Goal: Information Seeking & Learning: Learn about a topic

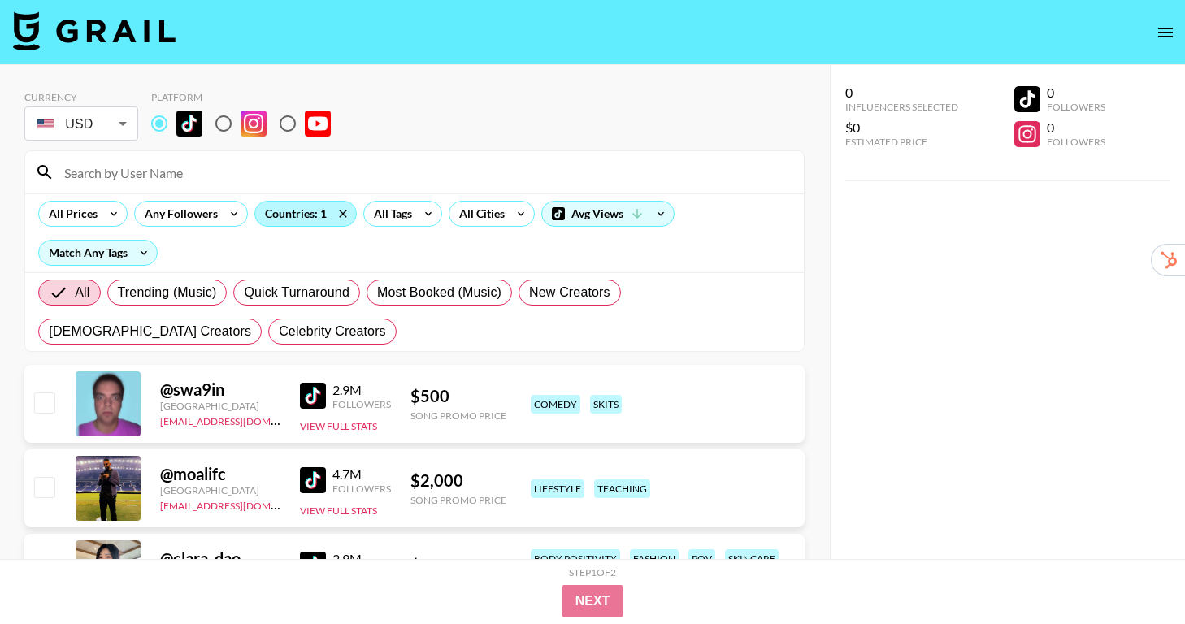
click at [325, 215] on div "Countries: 1" at bounding box center [305, 214] width 101 height 24
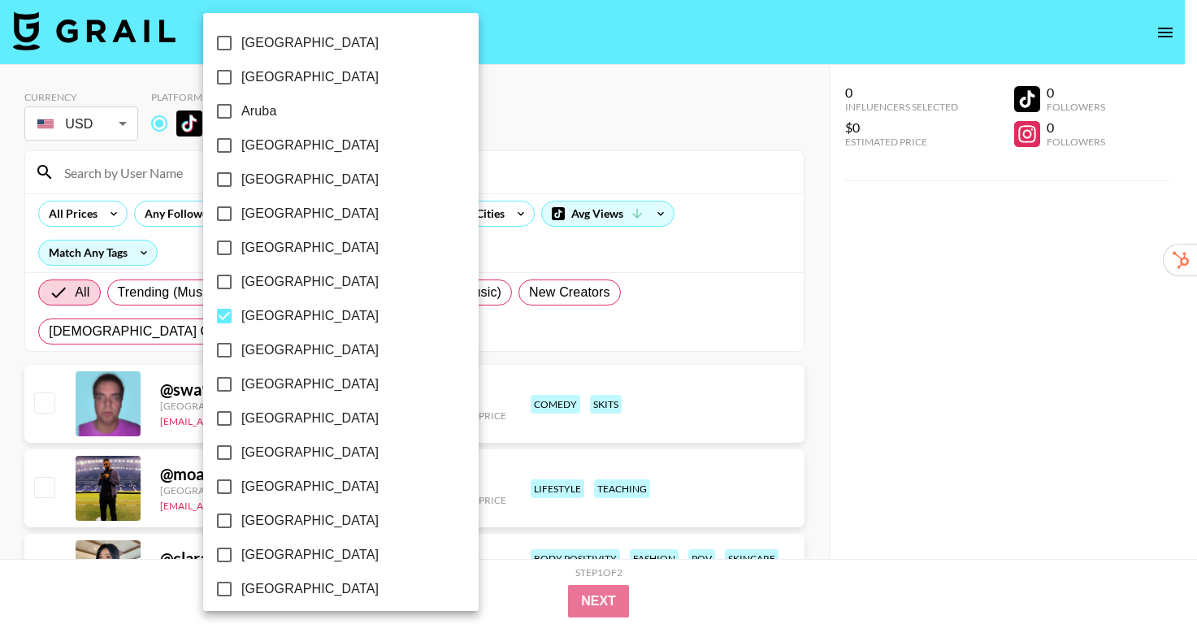
click at [261, 309] on span "[GEOGRAPHIC_DATA]" at bounding box center [309, 316] width 137 height 20
click at [241, 309] on input "[GEOGRAPHIC_DATA]" at bounding box center [224, 316] width 34 height 34
checkbox input "false"
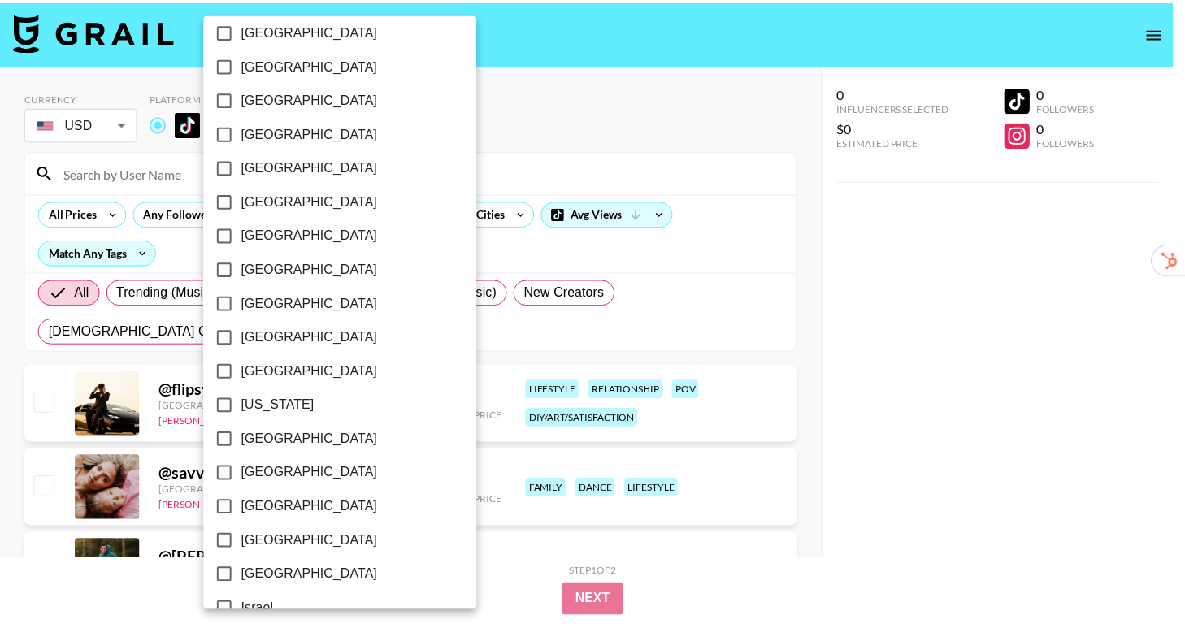
scroll to position [280, 0]
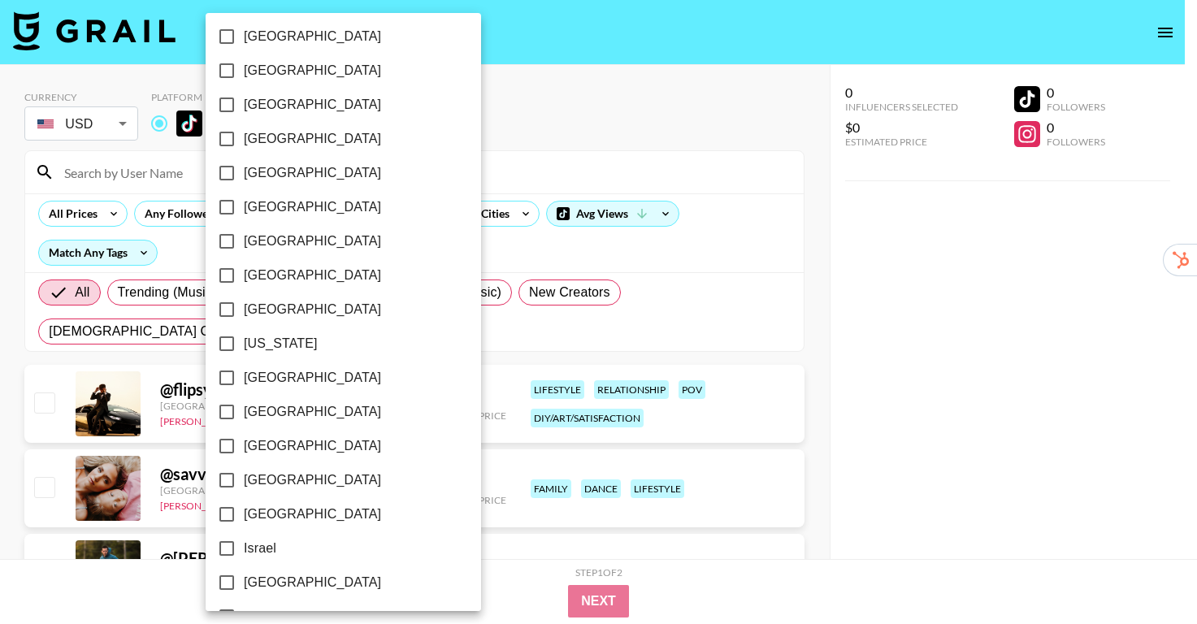
click at [284, 374] on span "[GEOGRAPHIC_DATA]" at bounding box center [312, 378] width 137 height 20
click at [244, 374] on input "[GEOGRAPHIC_DATA]" at bounding box center [227, 378] width 34 height 34
checkbox input "true"
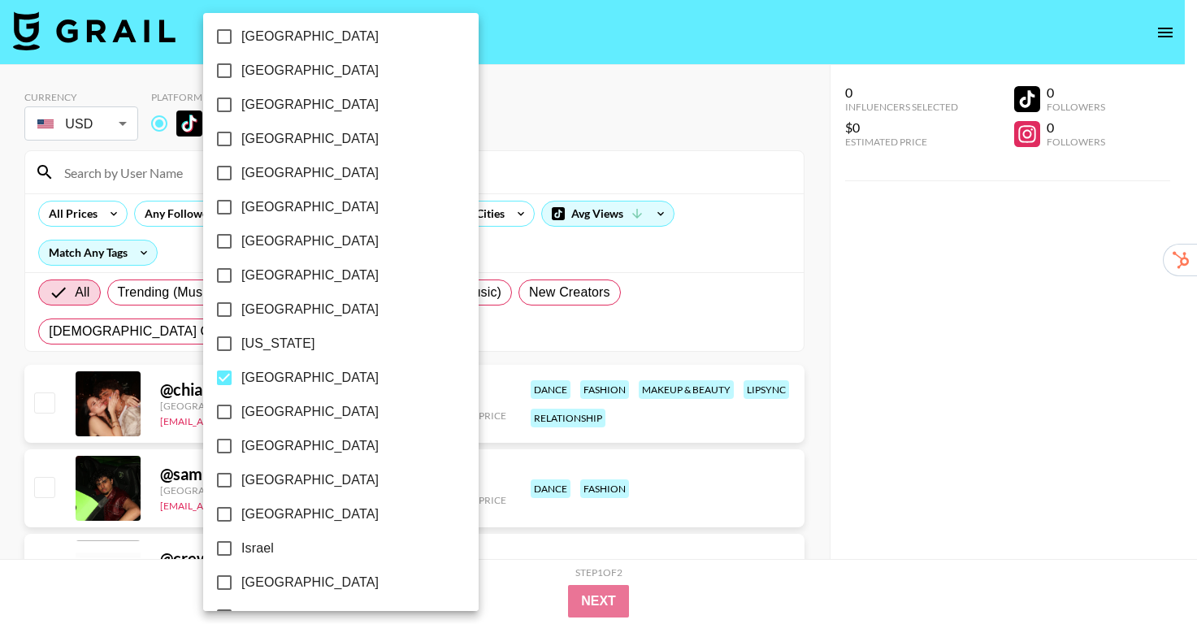
click at [800, 267] on div at bounding box center [598, 312] width 1197 height 624
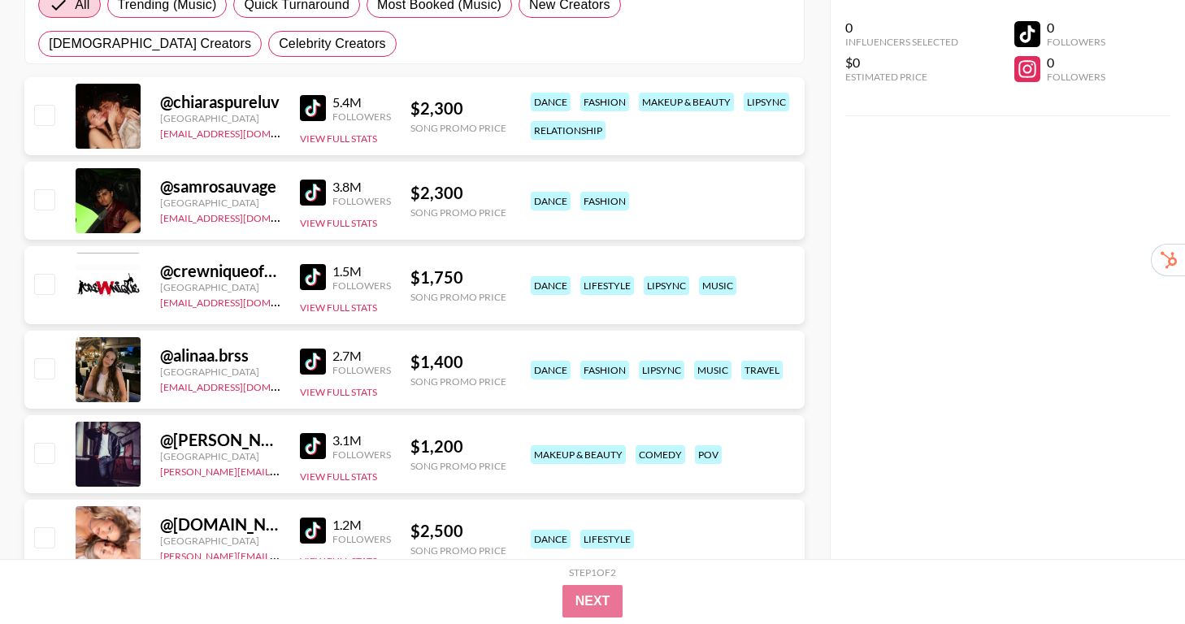
scroll to position [290, 0]
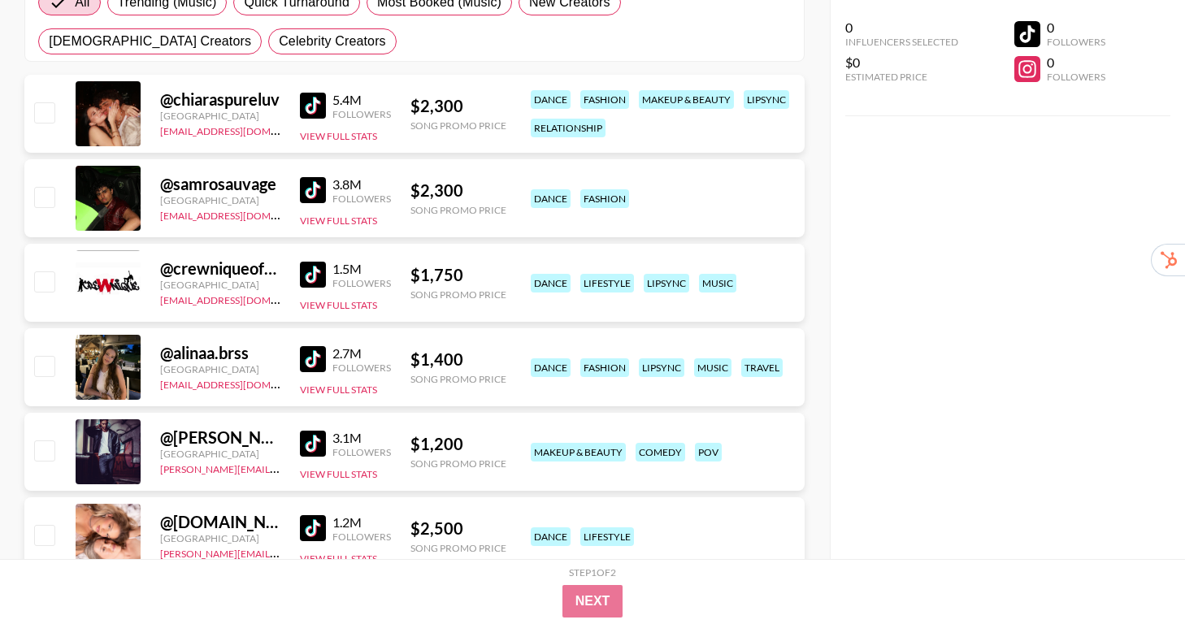
click at [288, 358] on div "@ alinaa.brss [GEOGRAPHIC_DATA] [EMAIL_ADDRESS][DOMAIN_NAME] 2.7M Followers Vie…" at bounding box center [414, 367] width 780 height 78
click at [298, 357] on div "@ alinaa.brss [GEOGRAPHIC_DATA] [EMAIL_ADDRESS][DOMAIN_NAME] 2.7M Followers Vie…" at bounding box center [414, 367] width 780 height 78
click at [309, 358] on img at bounding box center [313, 359] width 26 height 26
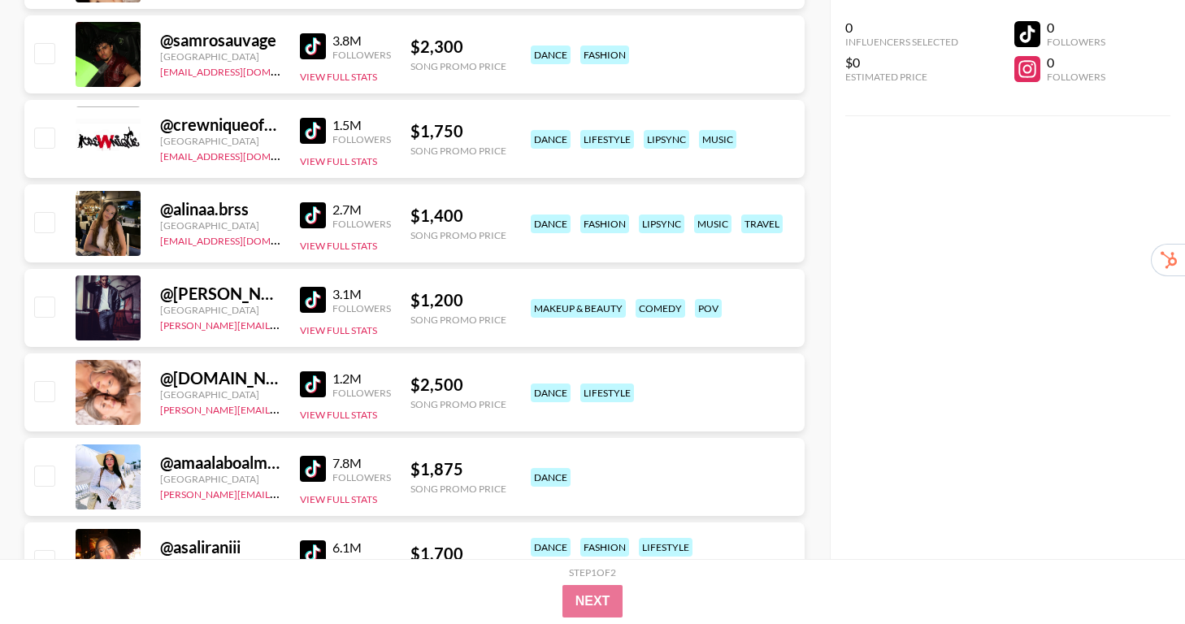
scroll to position [456, 0]
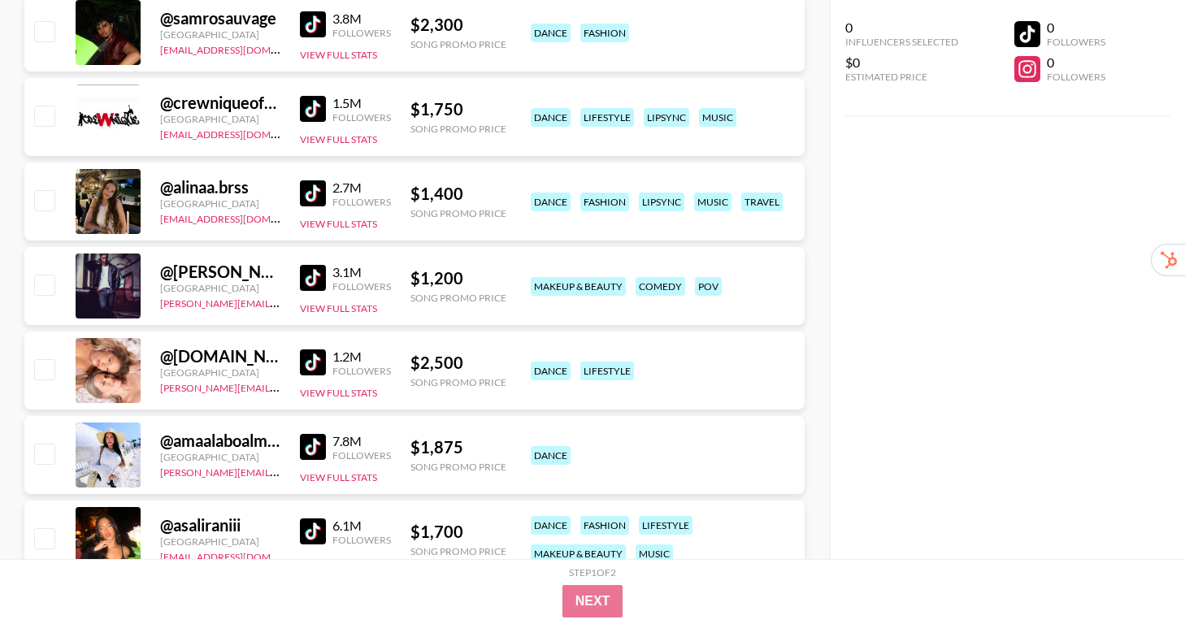
click at [306, 443] on img at bounding box center [313, 447] width 26 height 26
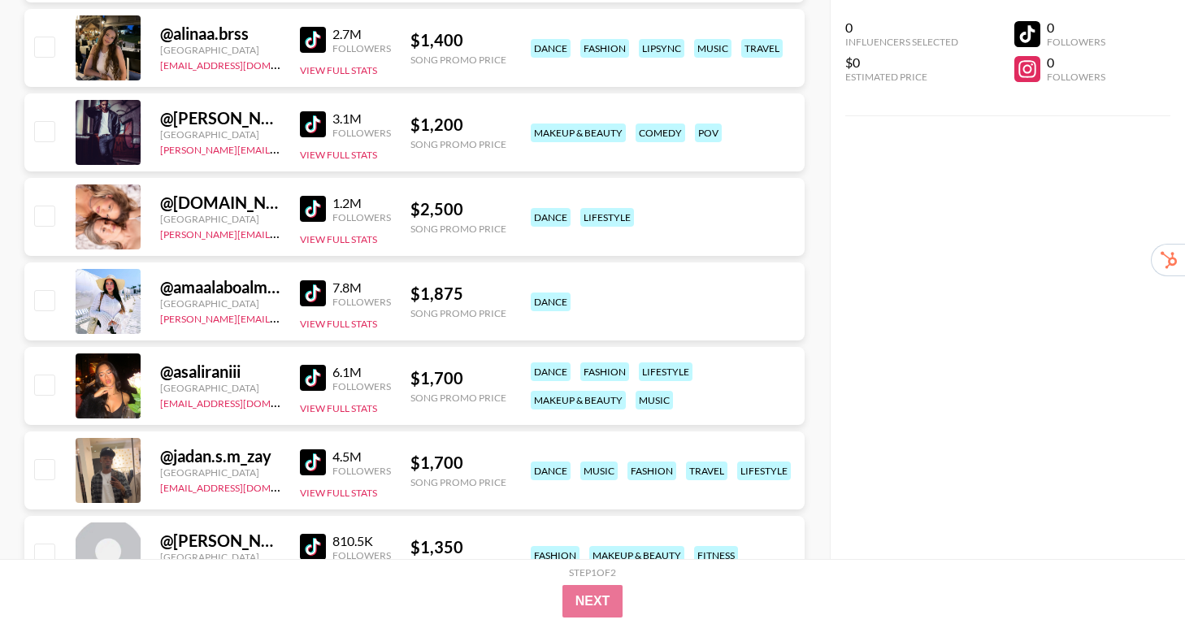
scroll to position [619, 0]
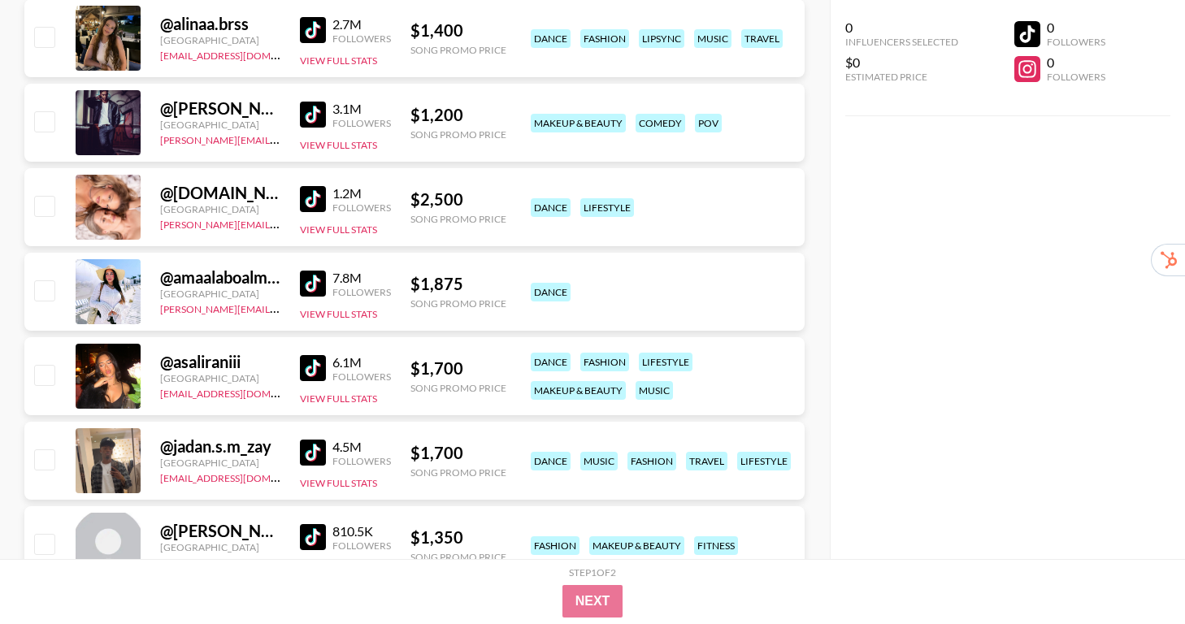
click at [306, 369] on img at bounding box center [313, 368] width 26 height 26
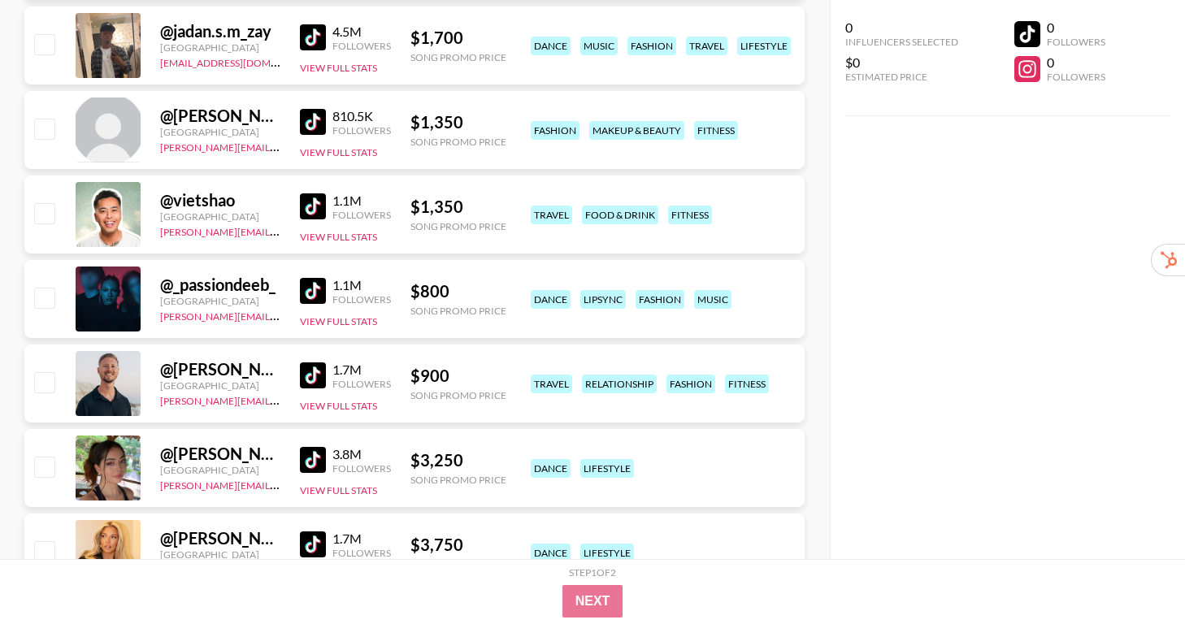
scroll to position [1038, 0]
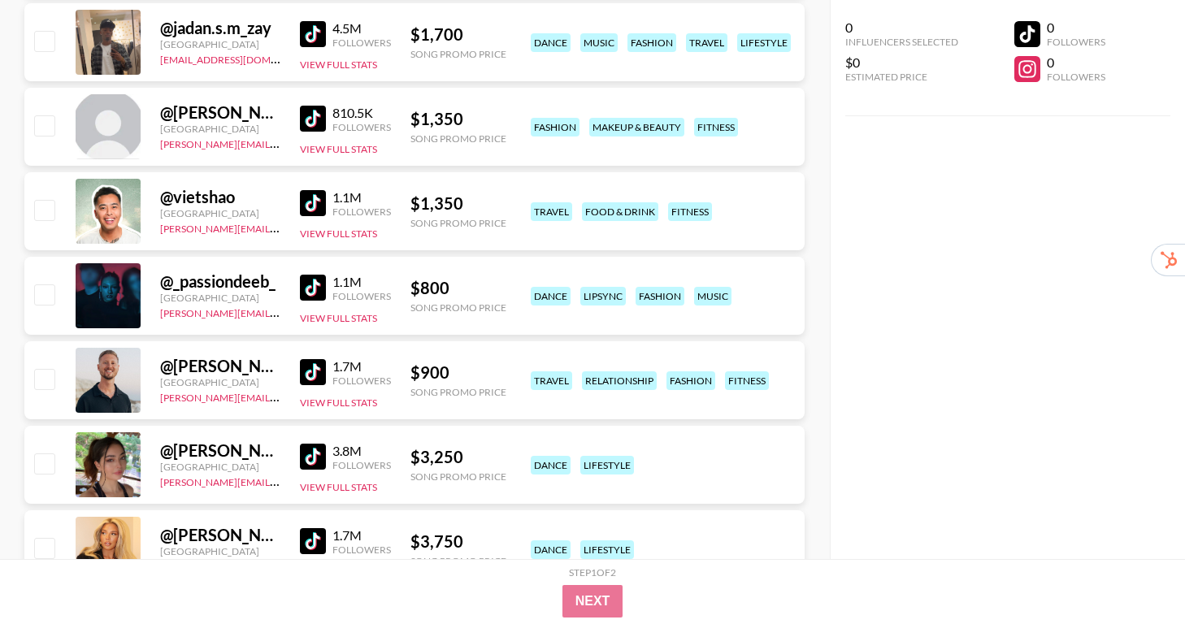
click at [300, 445] on link at bounding box center [316, 457] width 33 height 26
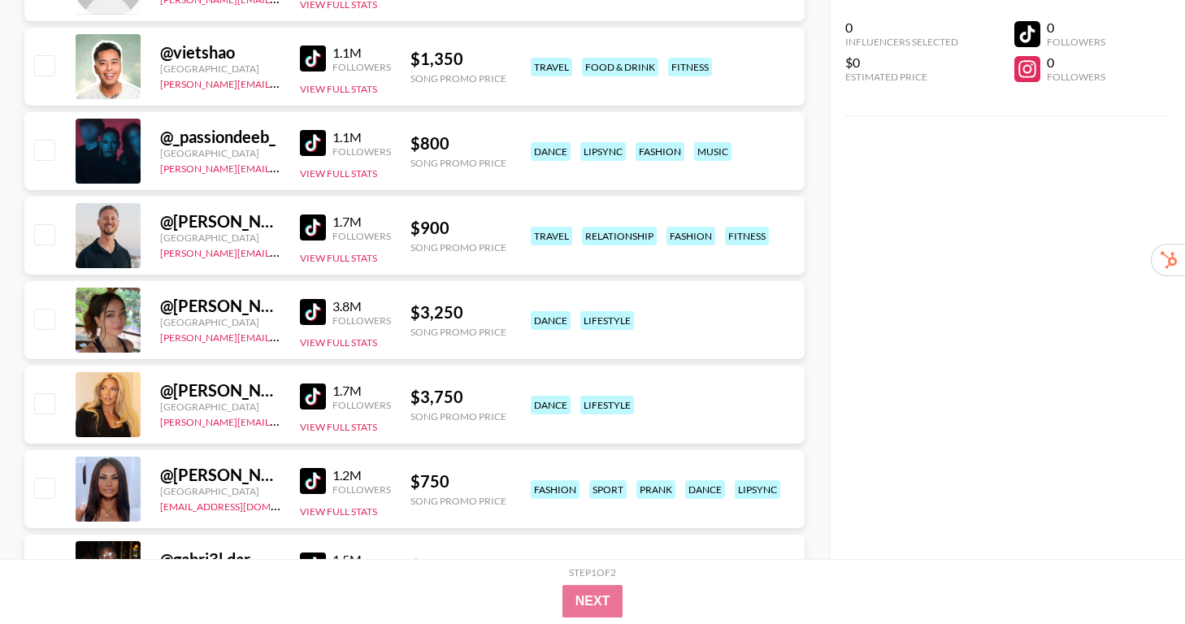
scroll to position [1190, 0]
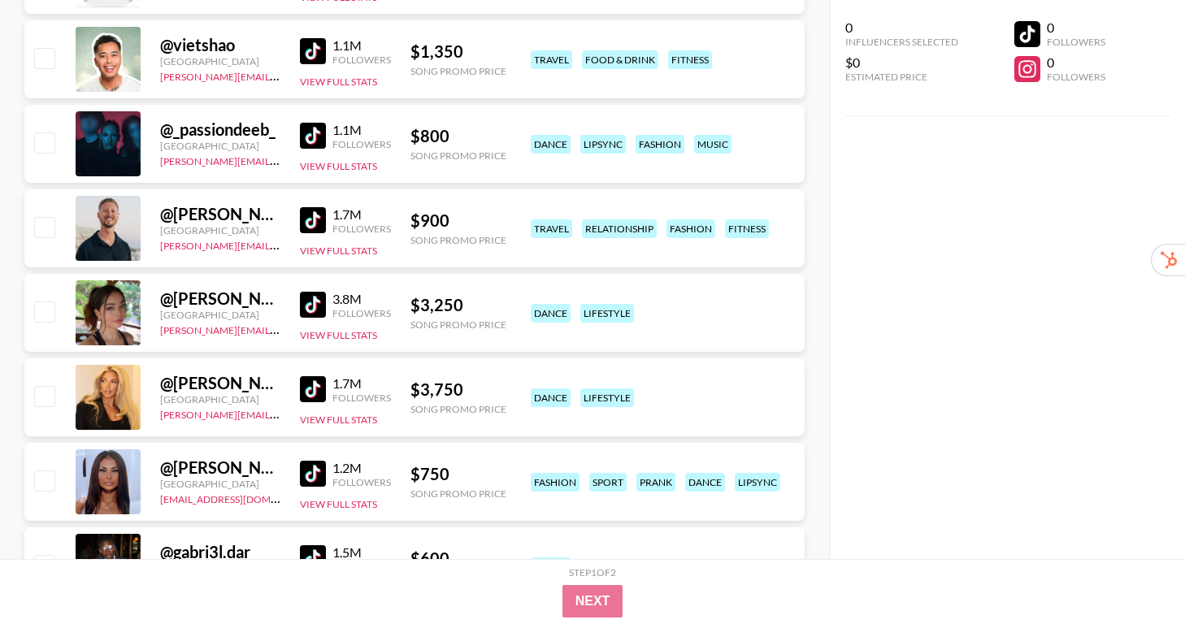
click at [298, 390] on div "@ [PERSON_NAME].[PERSON_NAME][GEOGRAPHIC_DATA] [PERSON_NAME][EMAIL_ADDRESS][PER…" at bounding box center [414, 397] width 780 height 78
click at [309, 473] on img at bounding box center [313, 474] width 26 height 26
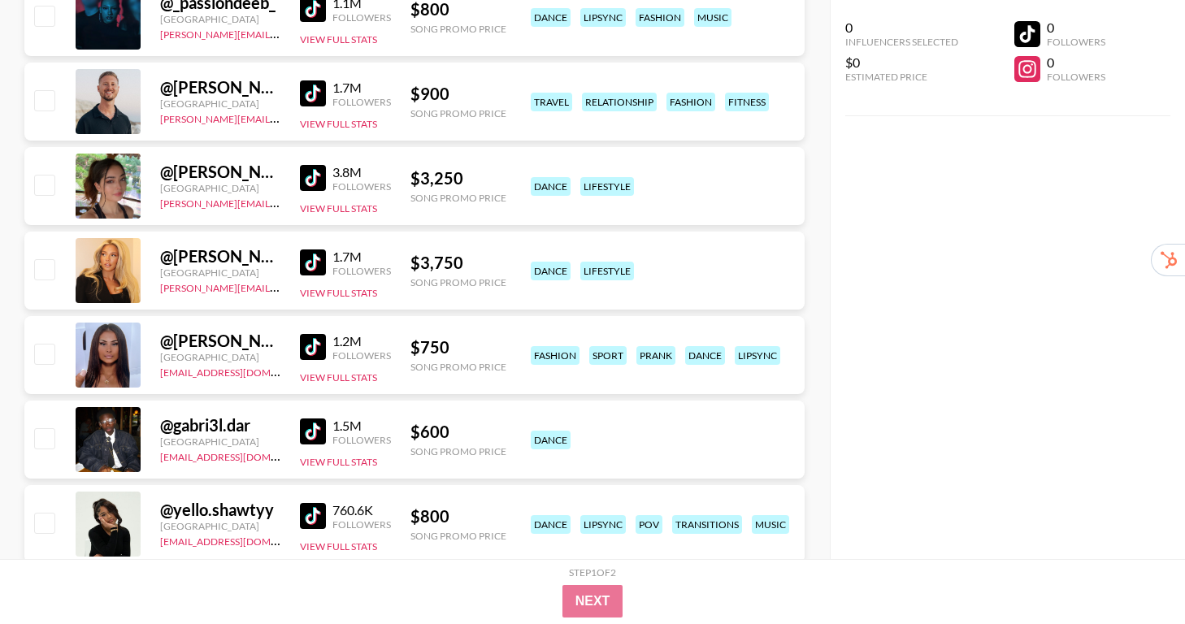
scroll to position [1366, 0]
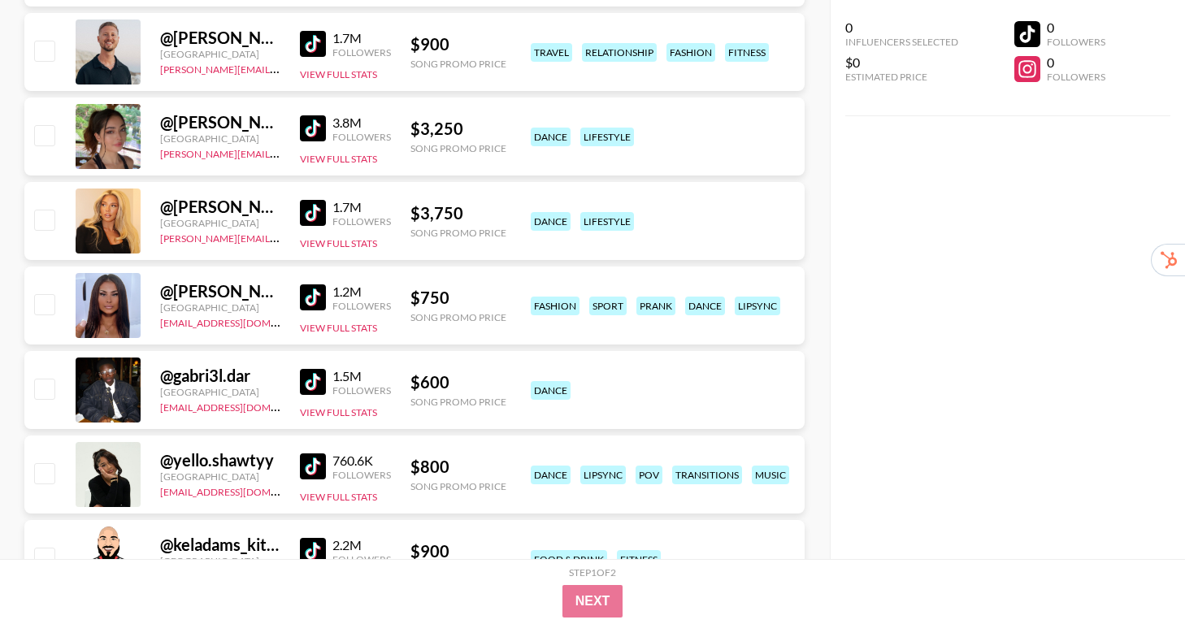
click at [306, 463] on img at bounding box center [313, 466] width 26 height 26
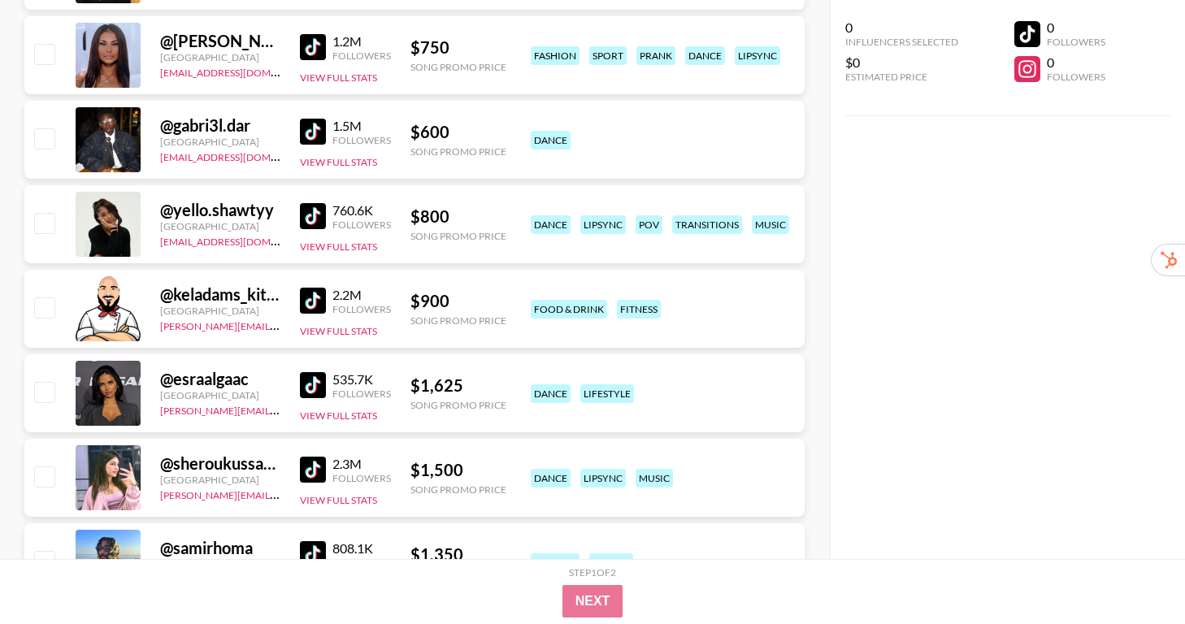
scroll to position [1620, 0]
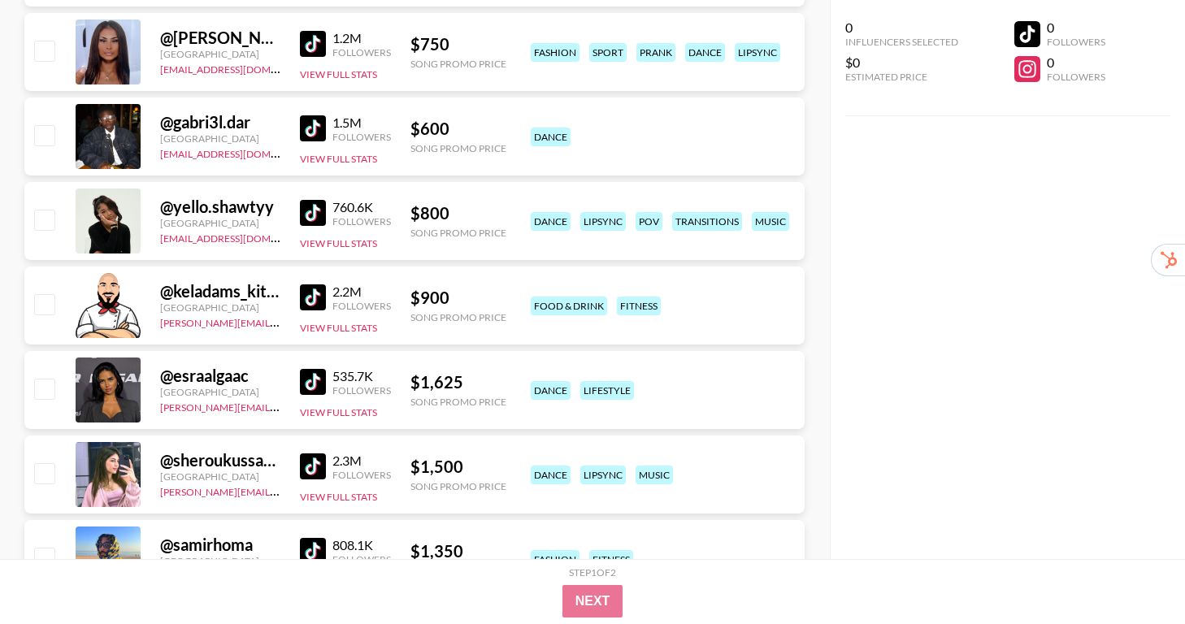
click at [300, 382] on img at bounding box center [313, 382] width 26 height 26
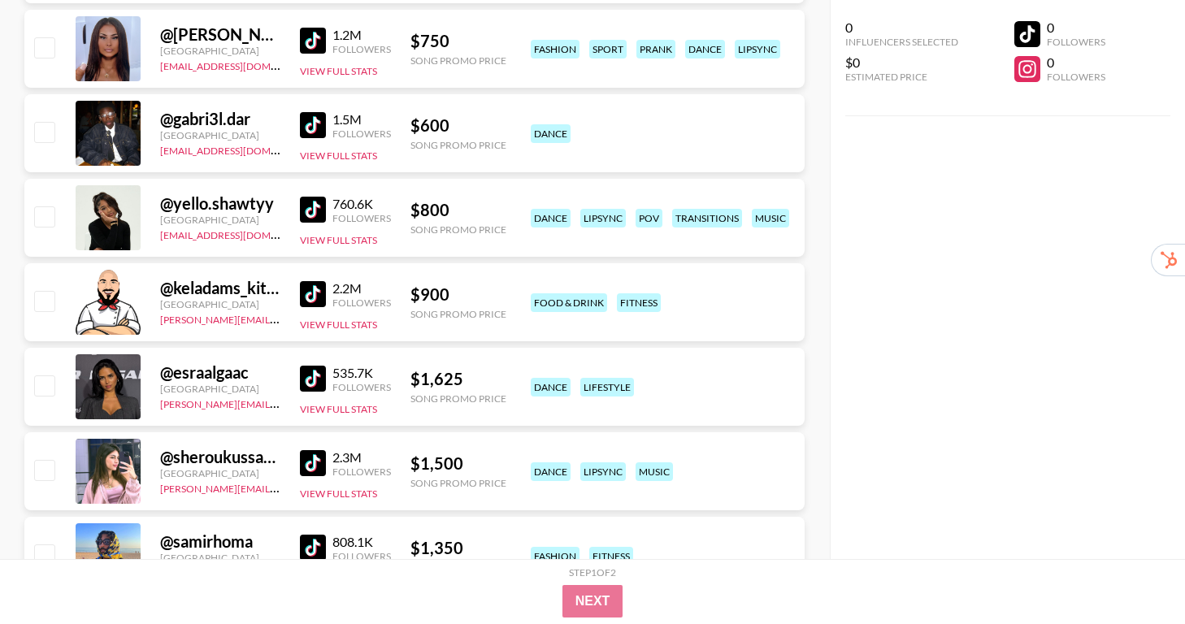
click at [296, 455] on div "@ sheroukussama12 [GEOGRAPHIC_DATA] [PERSON_NAME][EMAIL_ADDRESS][PERSON_NAME][D…" at bounding box center [414, 471] width 780 height 78
click at [309, 462] on img at bounding box center [313, 463] width 26 height 26
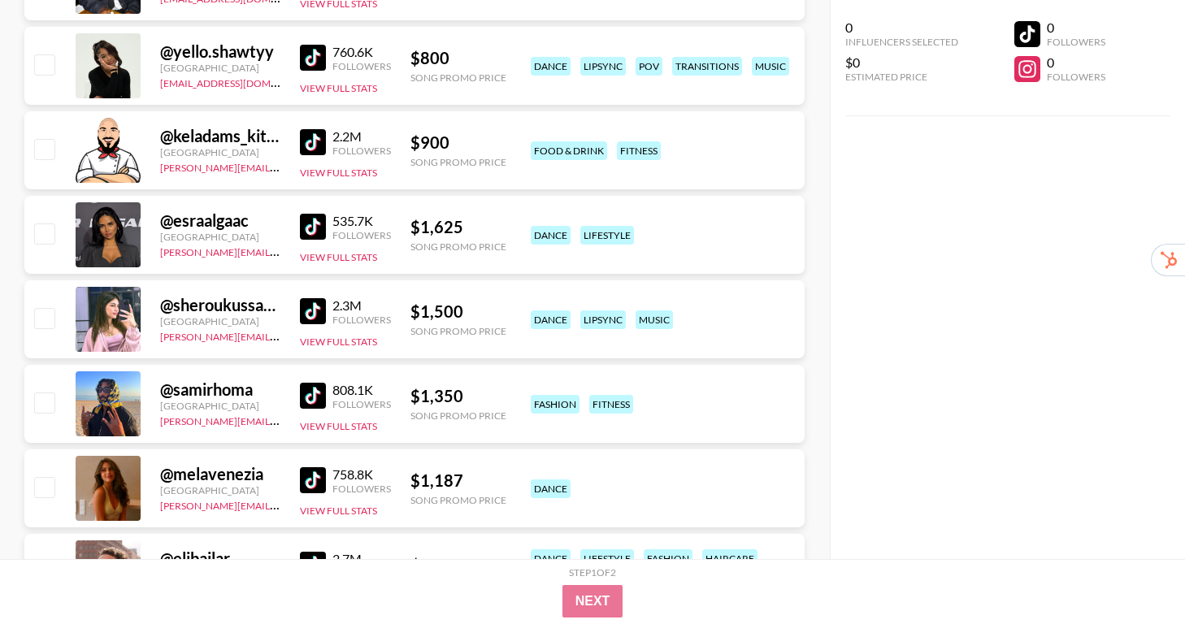
scroll to position [1790, 0]
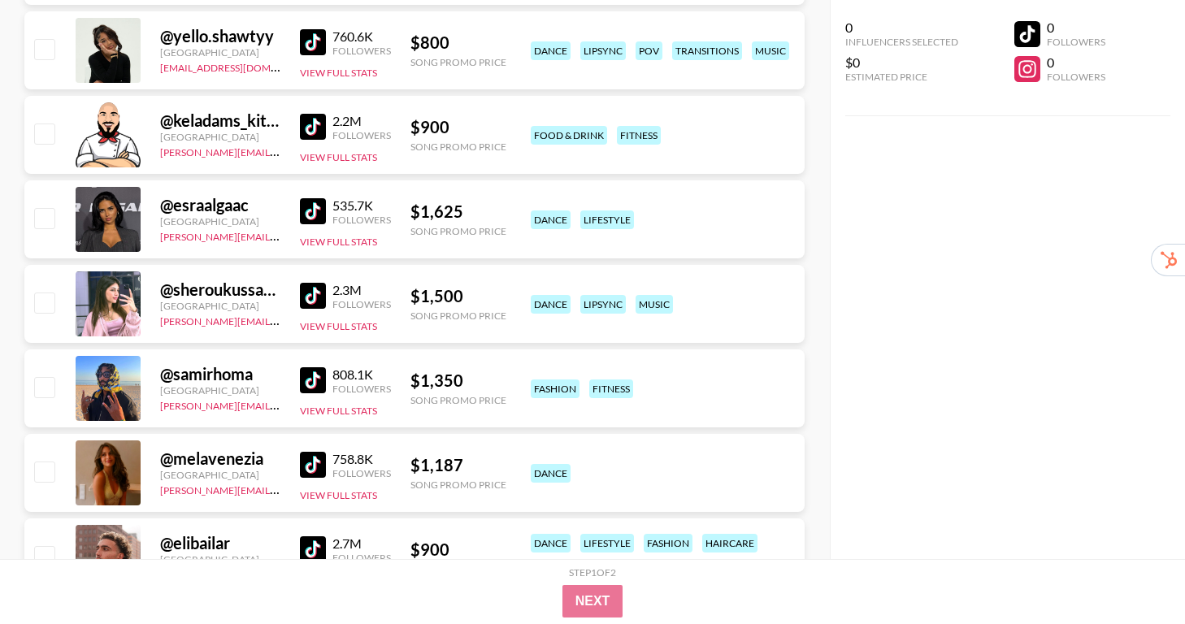
click at [293, 466] on div "@ melavenezia [GEOGRAPHIC_DATA] [PERSON_NAME][EMAIL_ADDRESS][PERSON_NAME][DOMAI…" at bounding box center [414, 473] width 780 height 78
click at [297, 465] on div "@ melavenezia [GEOGRAPHIC_DATA] [PERSON_NAME][EMAIL_ADDRESS][PERSON_NAME][DOMAI…" at bounding box center [414, 473] width 780 height 78
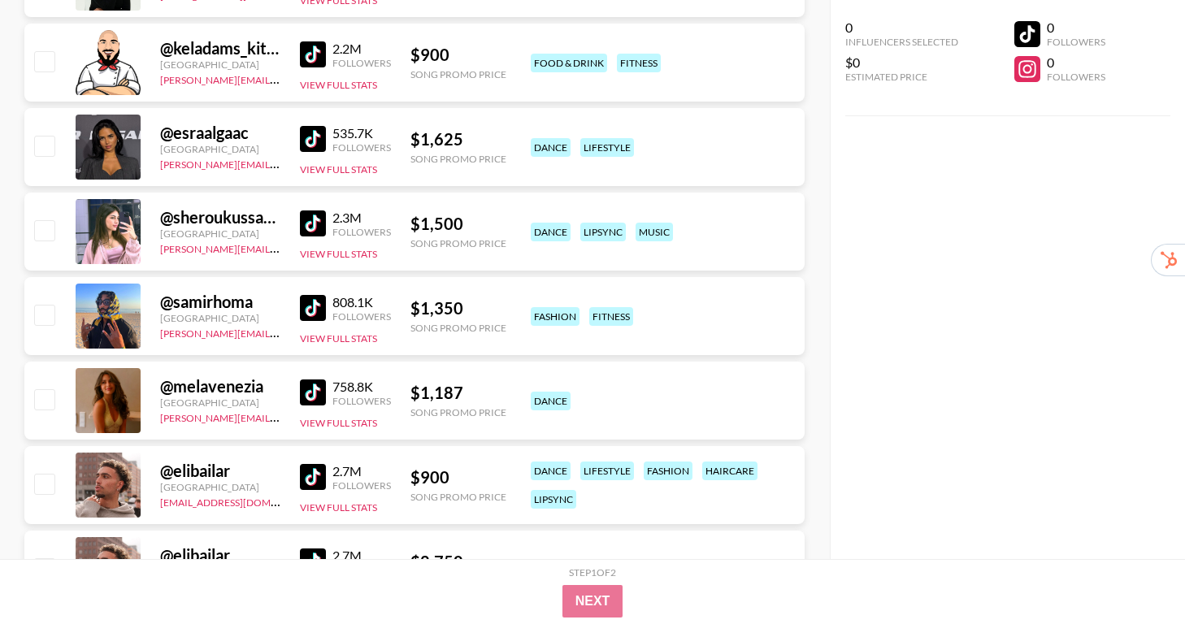
scroll to position [1863, 0]
click at [306, 390] on img at bounding box center [313, 392] width 26 height 26
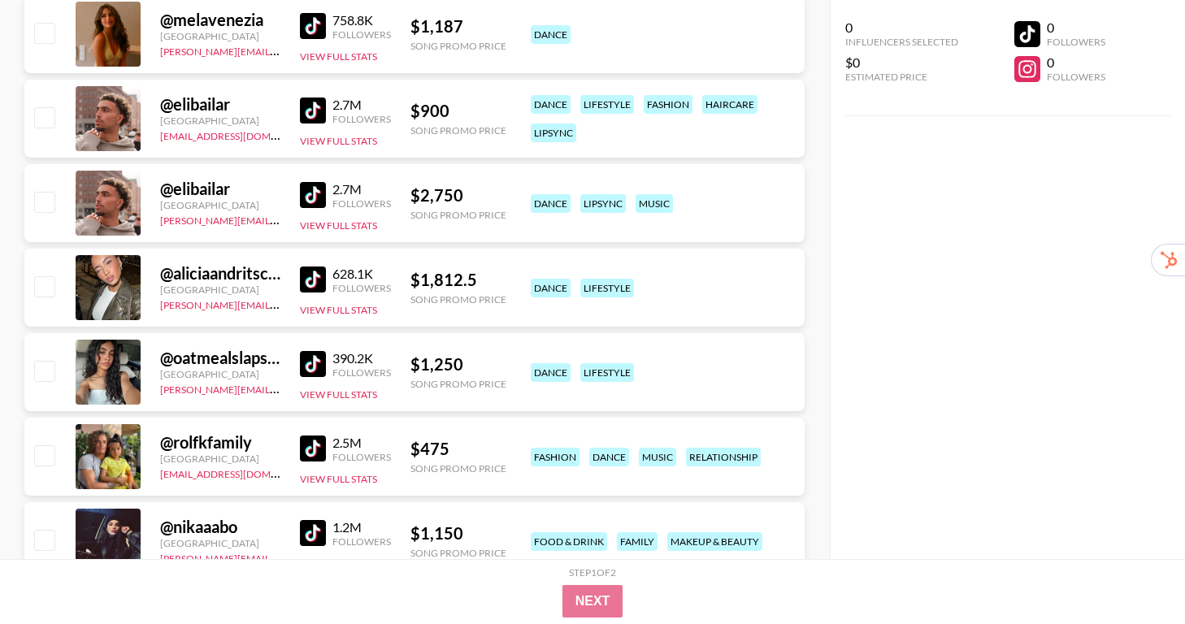
scroll to position [2226, 0]
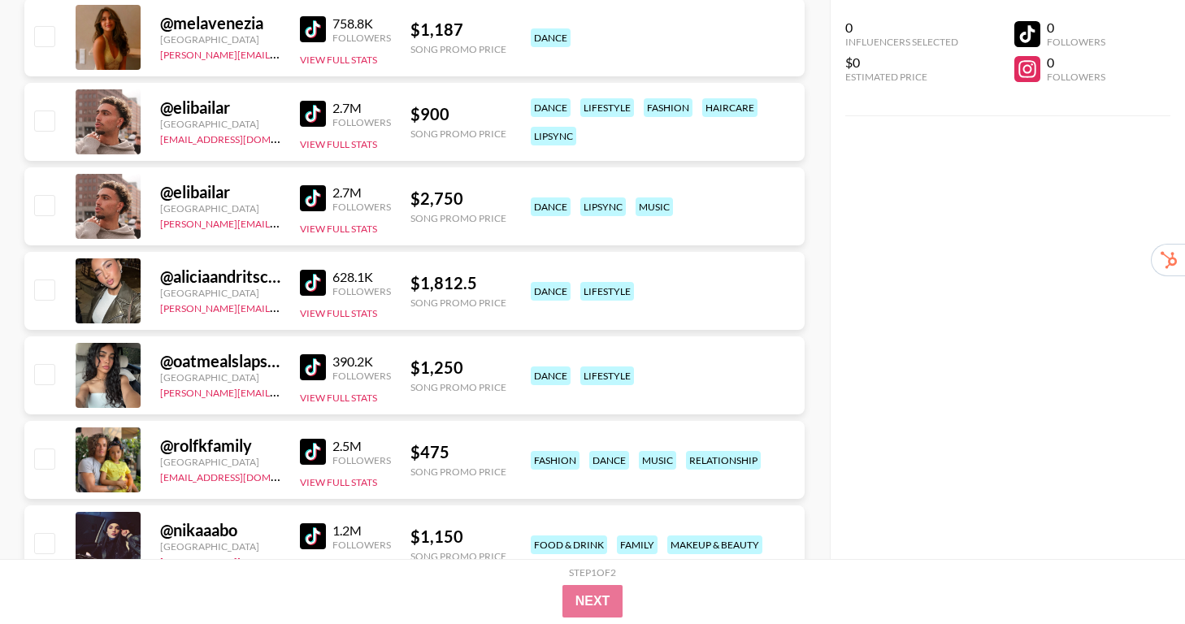
click at [309, 362] on img at bounding box center [313, 367] width 26 height 26
click at [344, 394] on button "View Full Stats" at bounding box center [338, 398] width 77 height 12
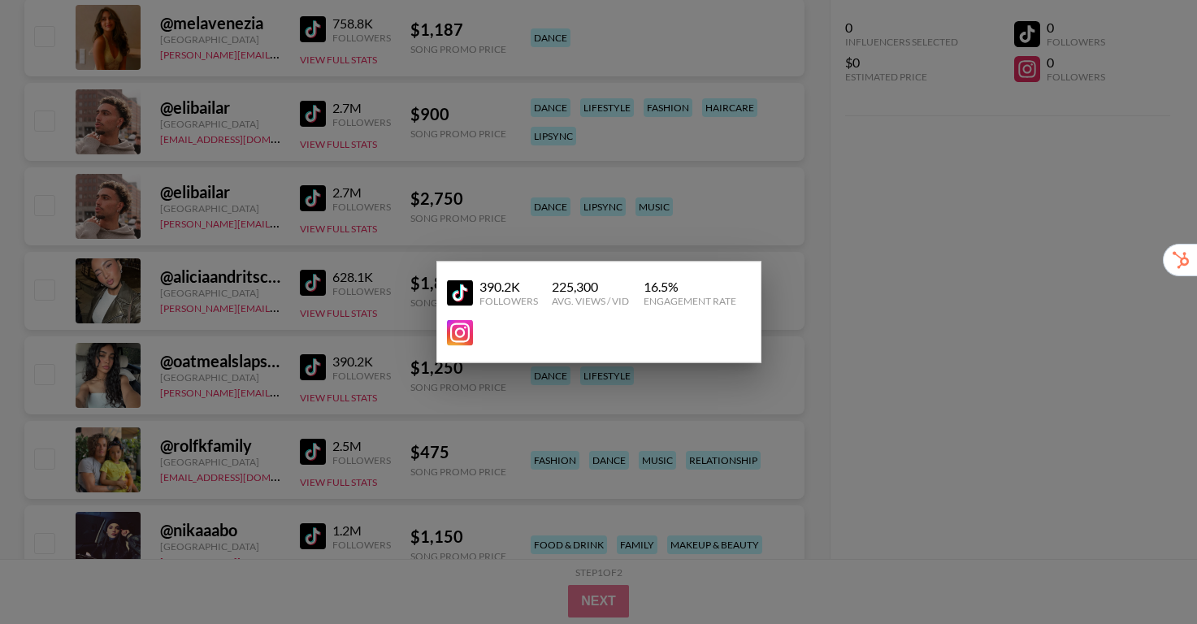
click at [460, 331] on img at bounding box center [460, 333] width 26 height 26
click at [281, 387] on div at bounding box center [598, 312] width 1197 height 624
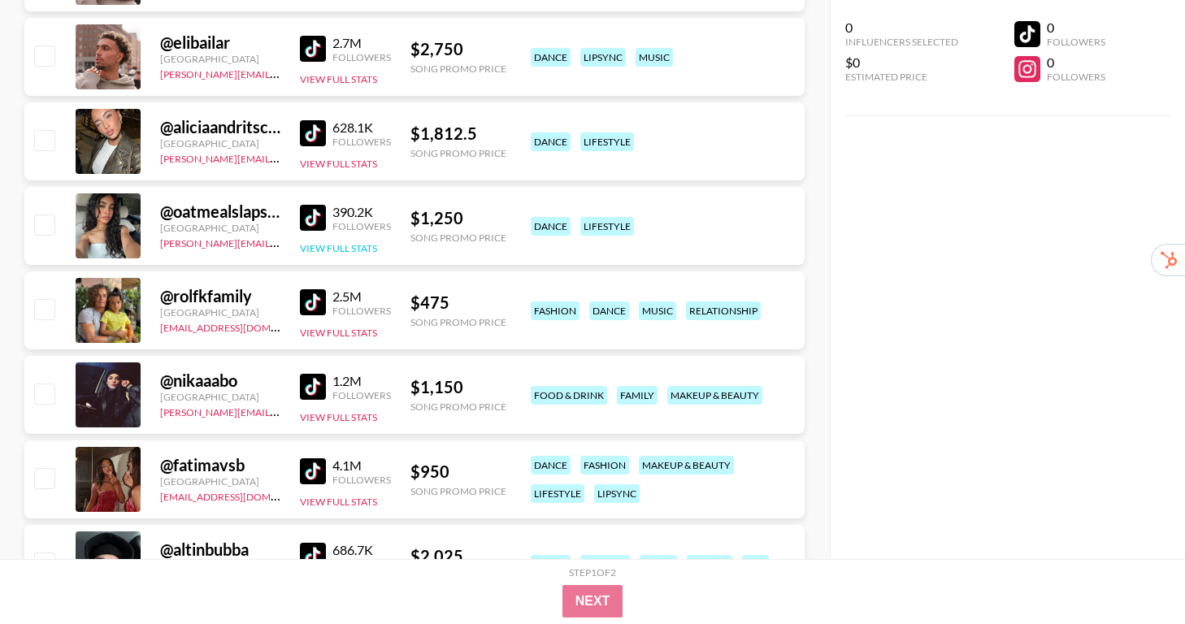
scroll to position [2377, 0]
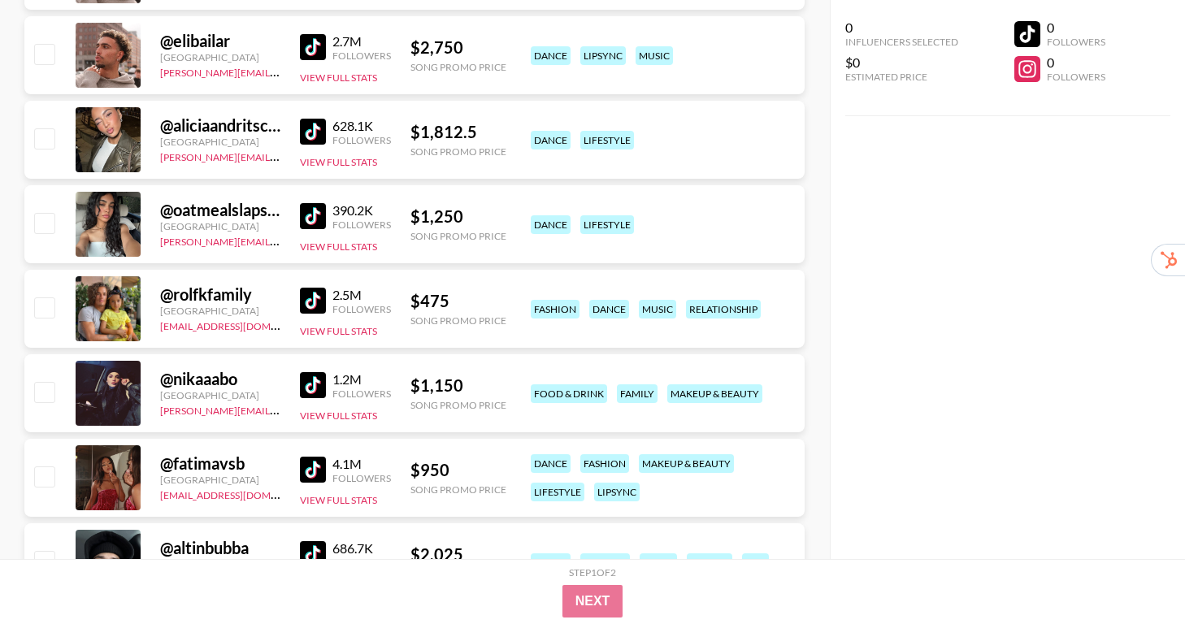
click at [311, 380] on img at bounding box center [313, 385] width 26 height 26
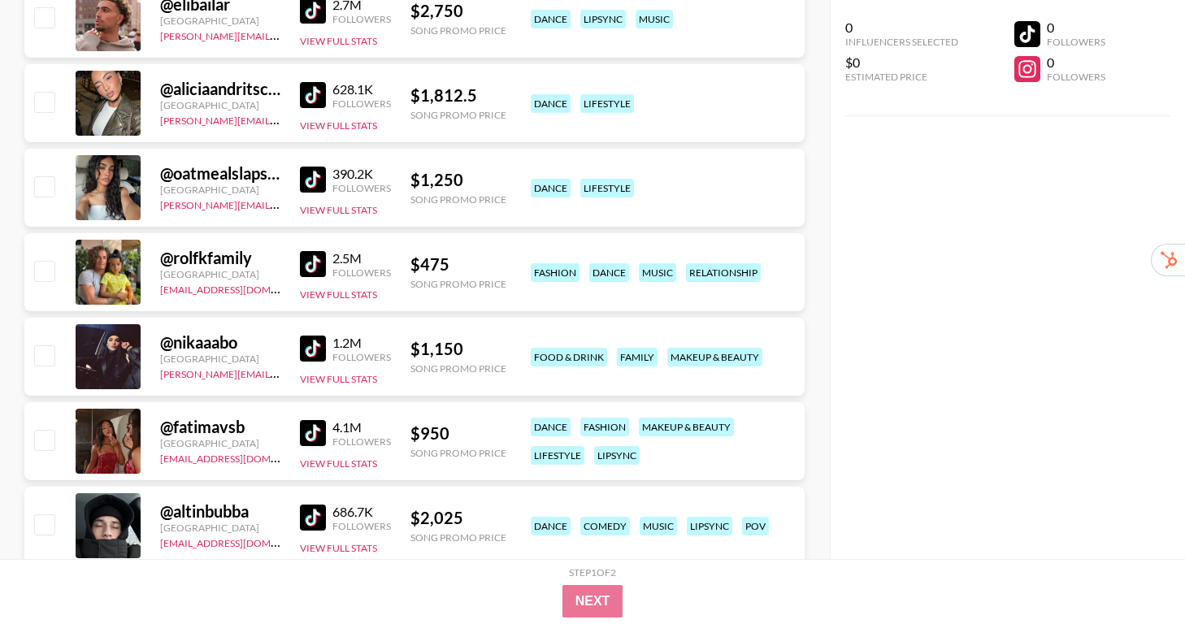
scroll to position [2431, 0]
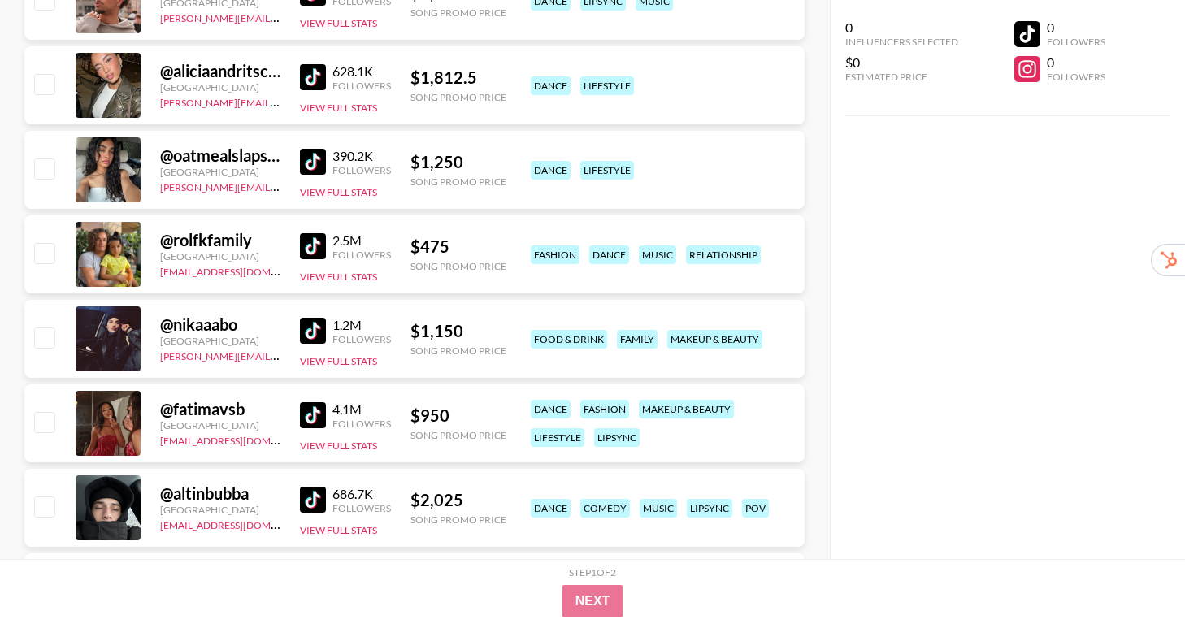
click at [309, 418] on img at bounding box center [313, 415] width 26 height 26
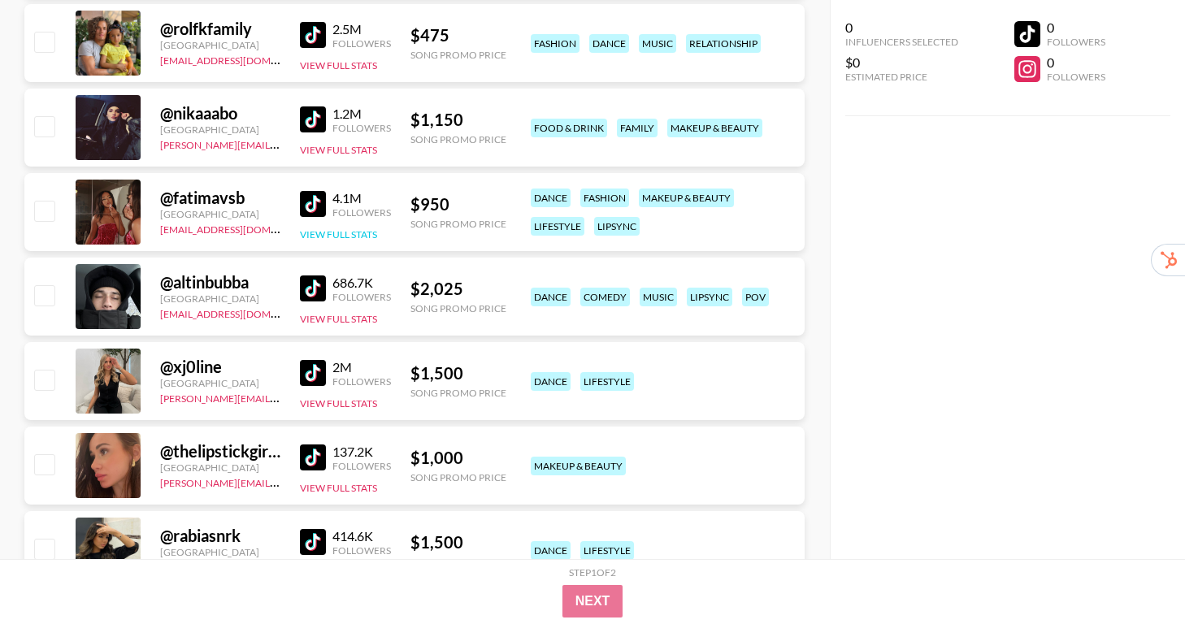
scroll to position [2689, 0]
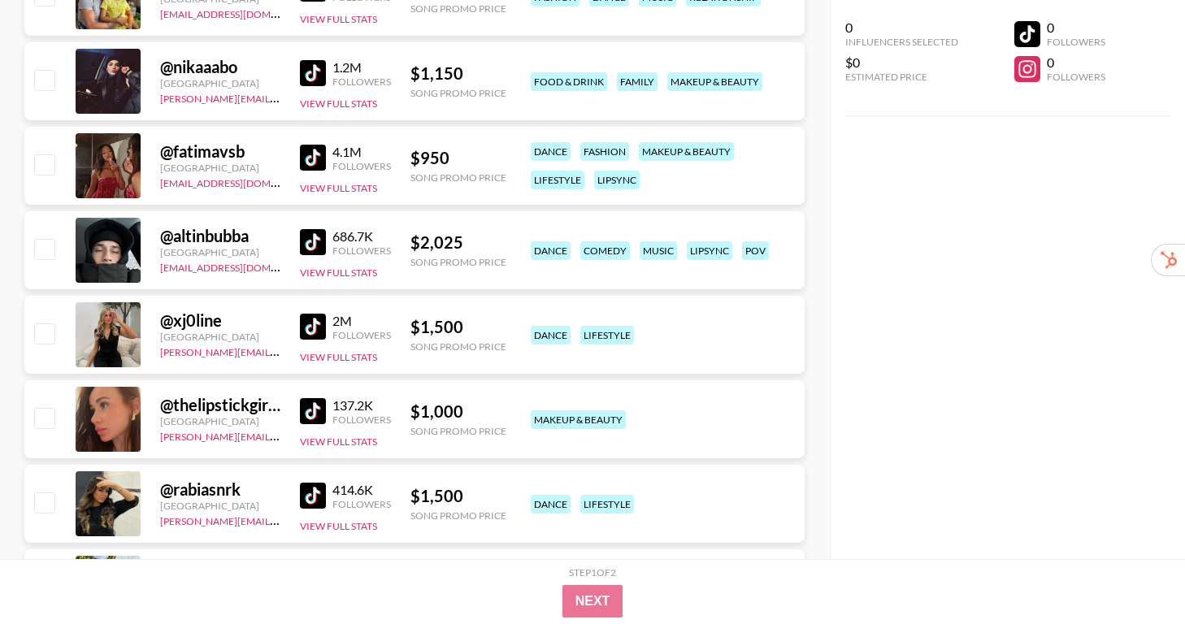
click at [306, 326] on img at bounding box center [313, 327] width 26 height 26
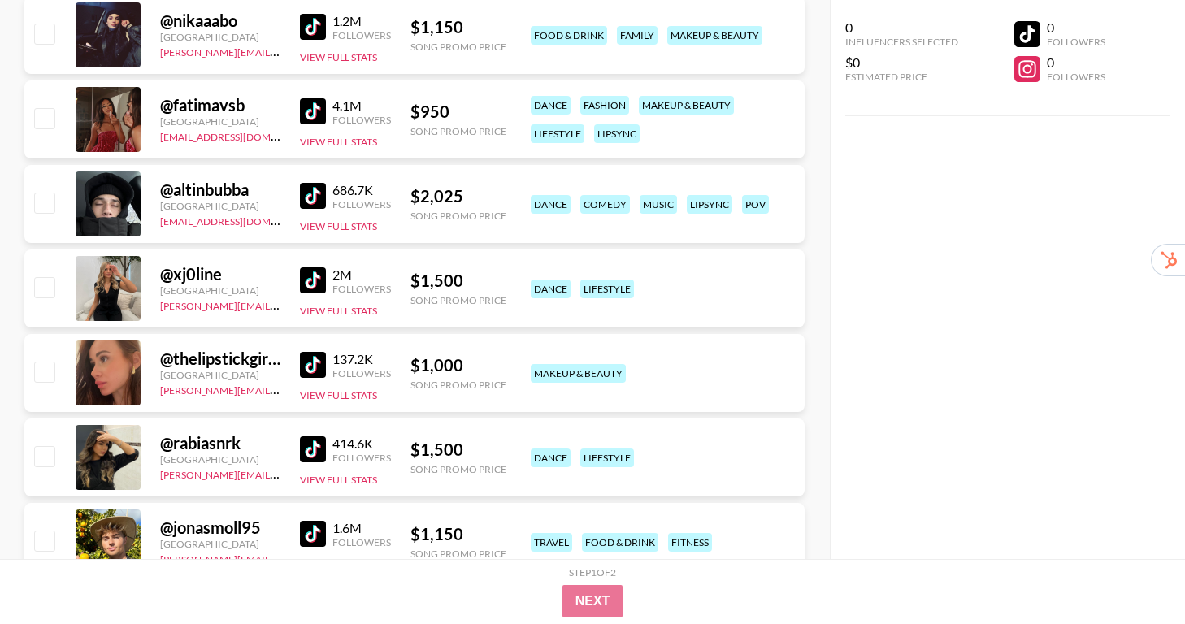
scroll to position [2739, 0]
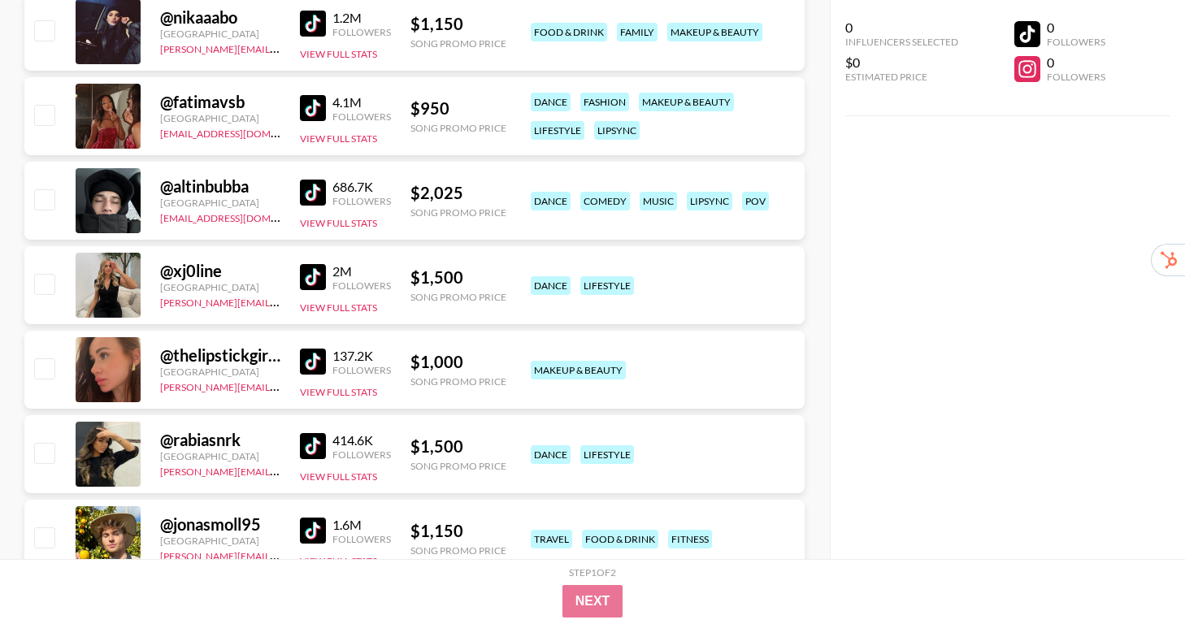
click at [310, 441] on img at bounding box center [313, 446] width 26 height 26
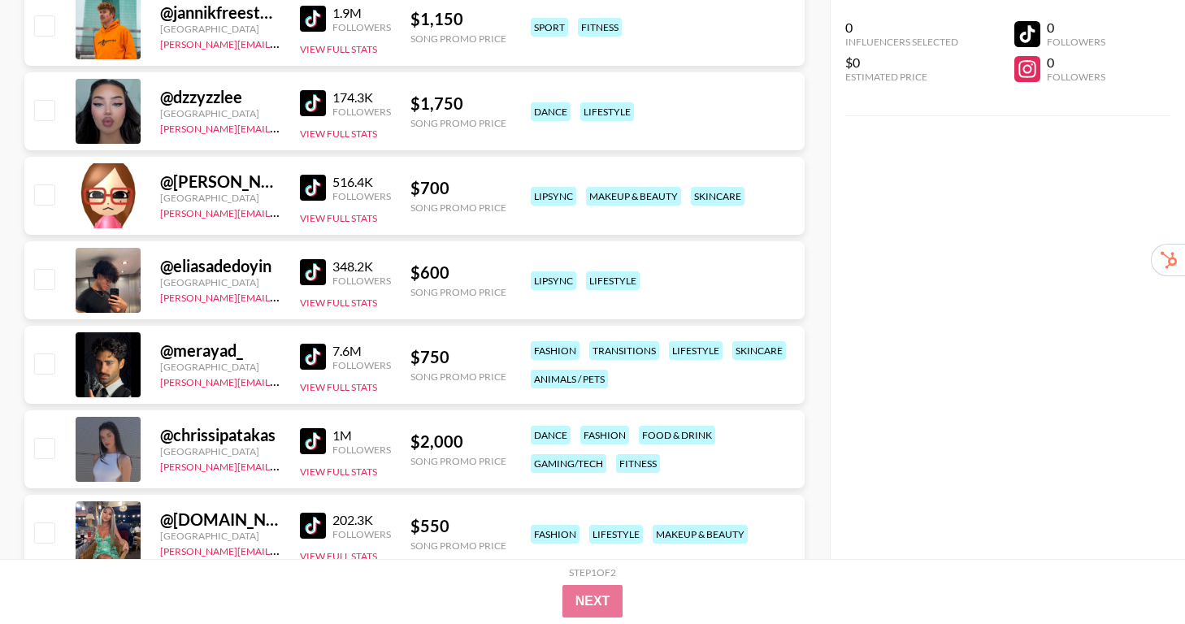
scroll to position [3420, 0]
click at [312, 438] on img at bounding box center [313, 440] width 26 height 26
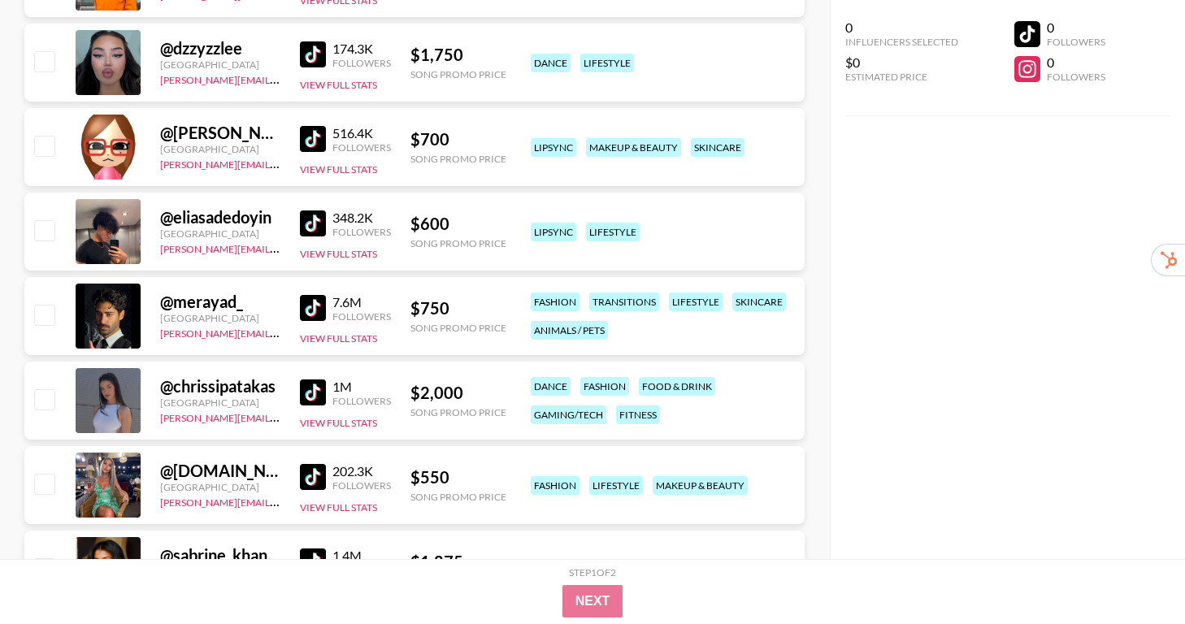
scroll to position [3475, 0]
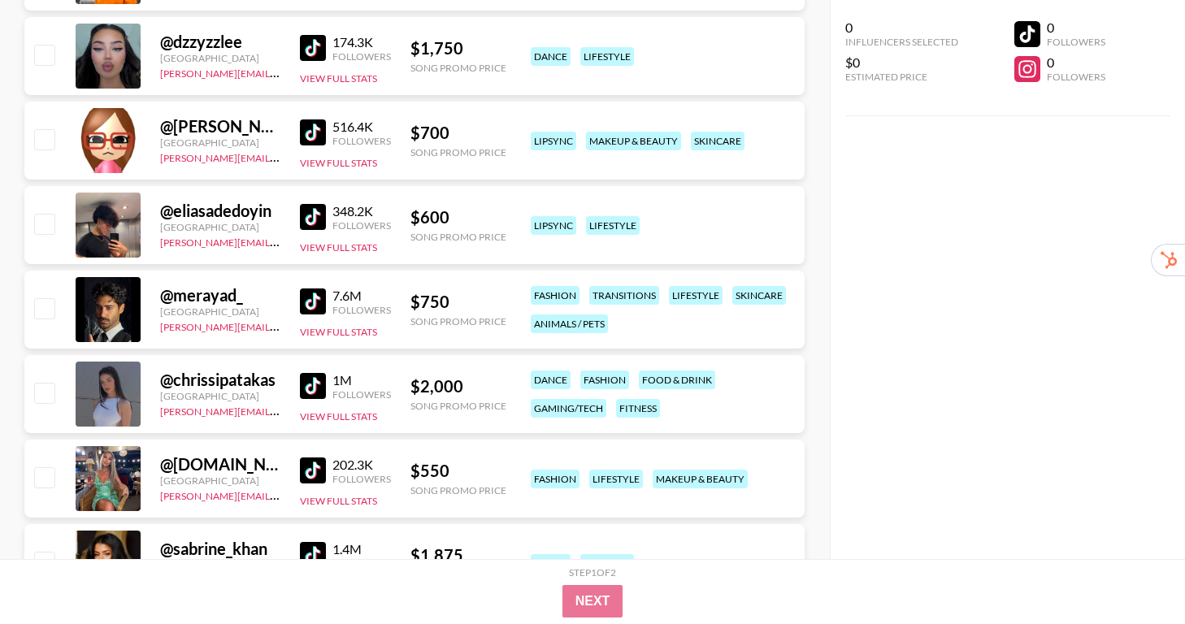
click at [323, 475] on img at bounding box center [313, 471] width 26 height 26
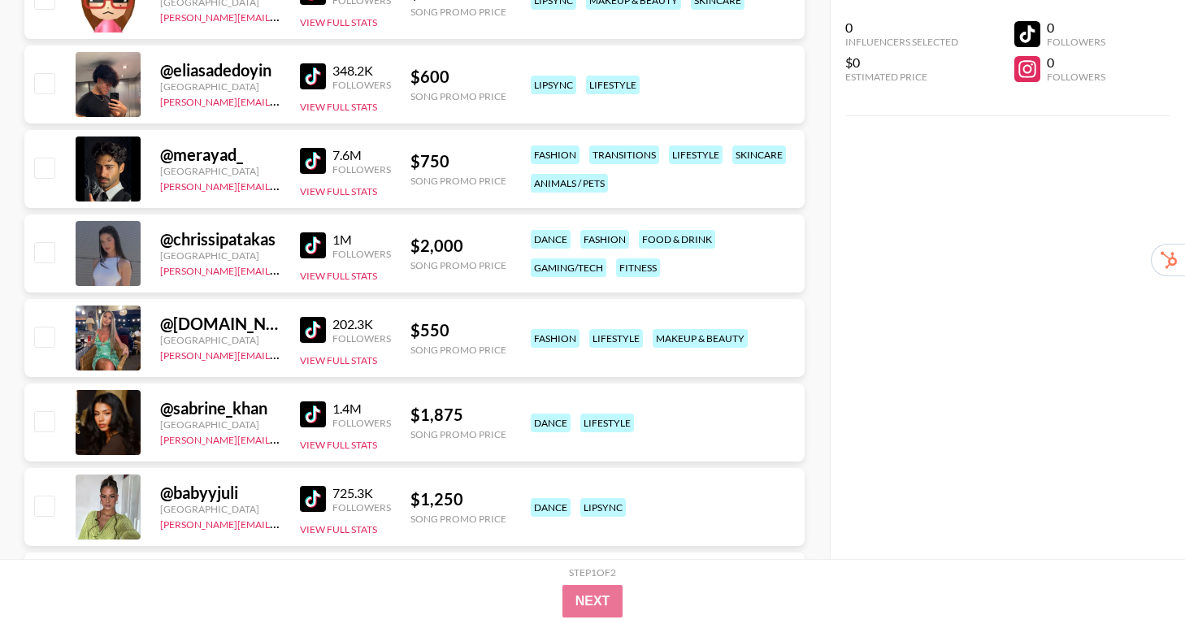
scroll to position [3681, 0]
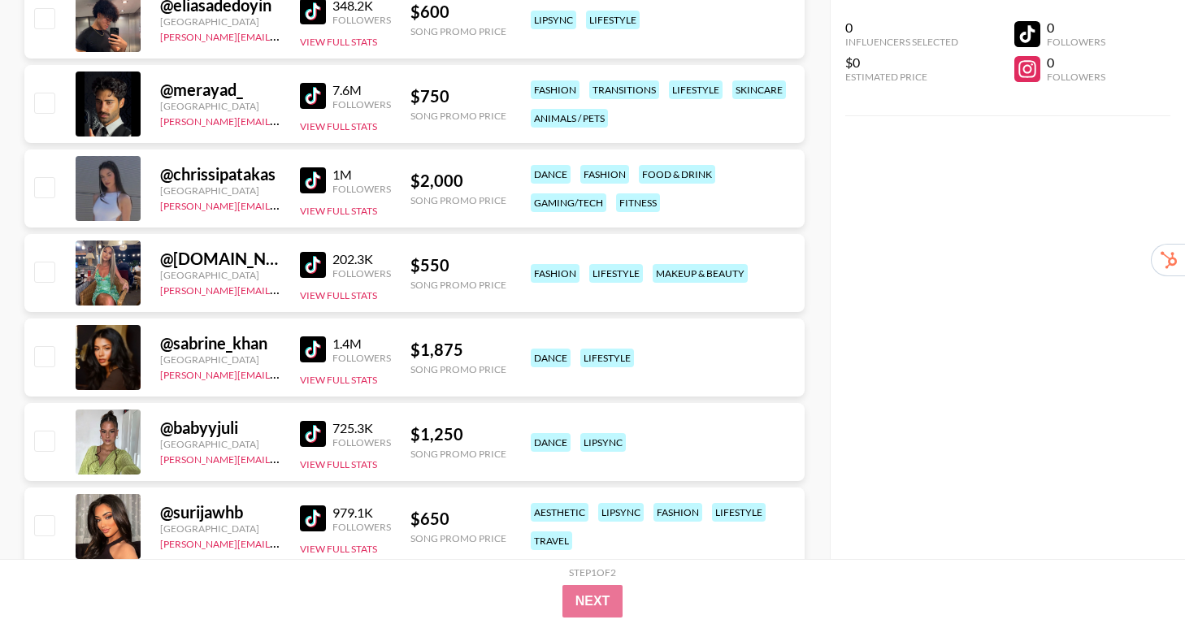
click at [307, 431] on img at bounding box center [313, 434] width 26 height 26
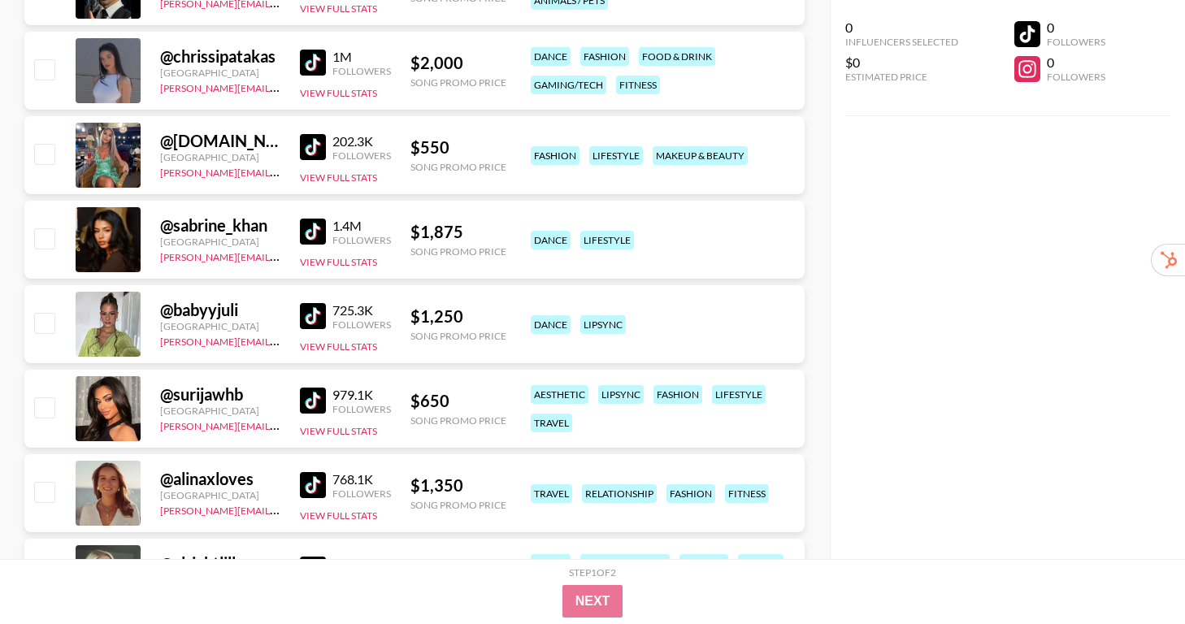
scroll to position [3806, 0]
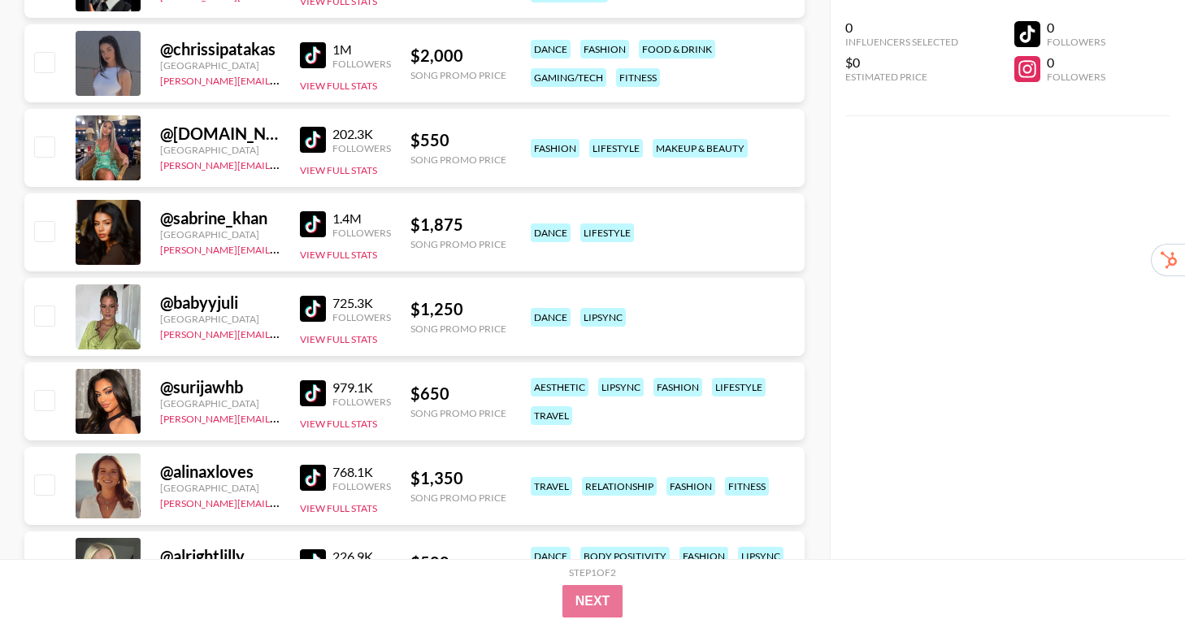
click at [307, 395] on img at bounding box center [313, 393] width 26 height 26
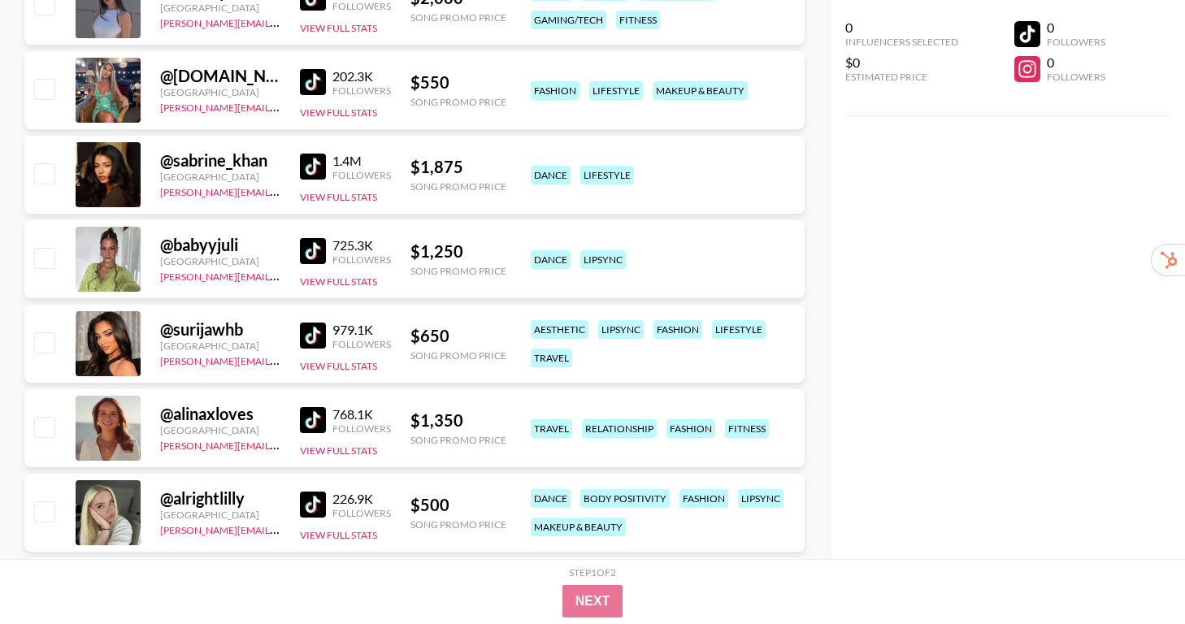
scroll to position [3872, 0]
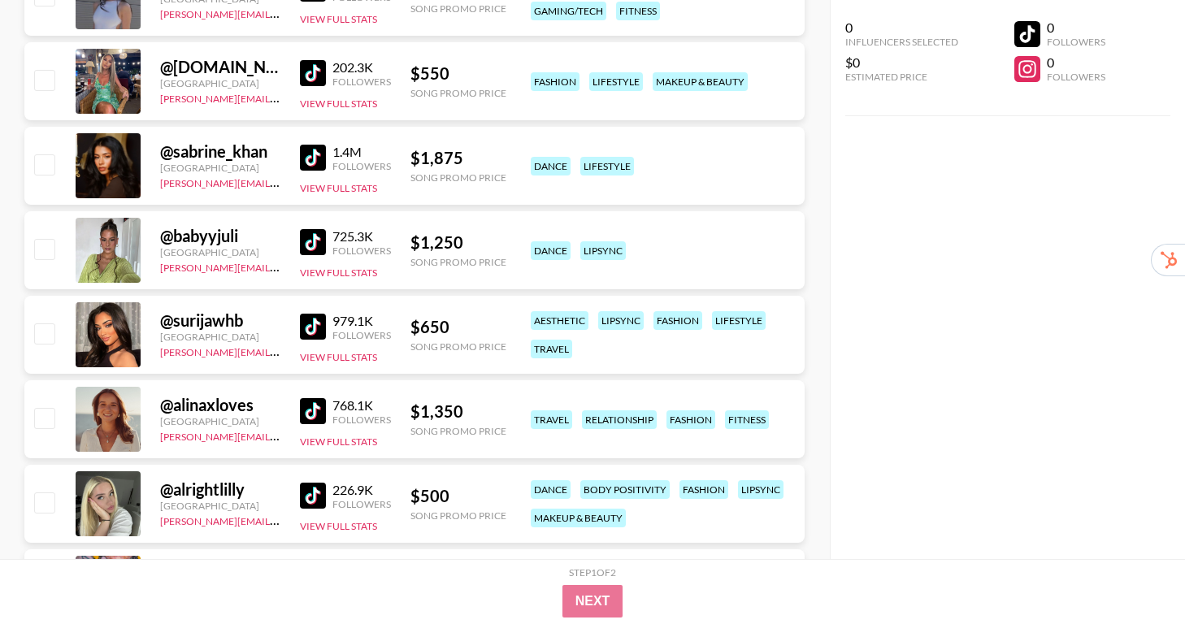
click at [314, 406] on img at bounding box center [313, 411] width 26 height 26
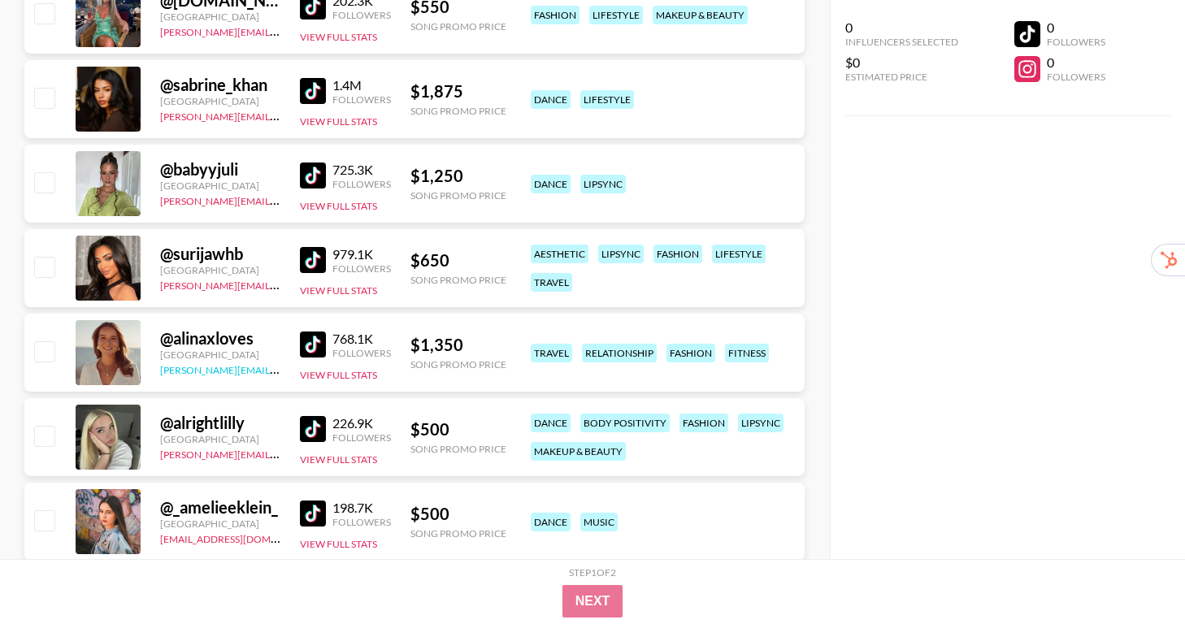
scroll to position [3950, 0]
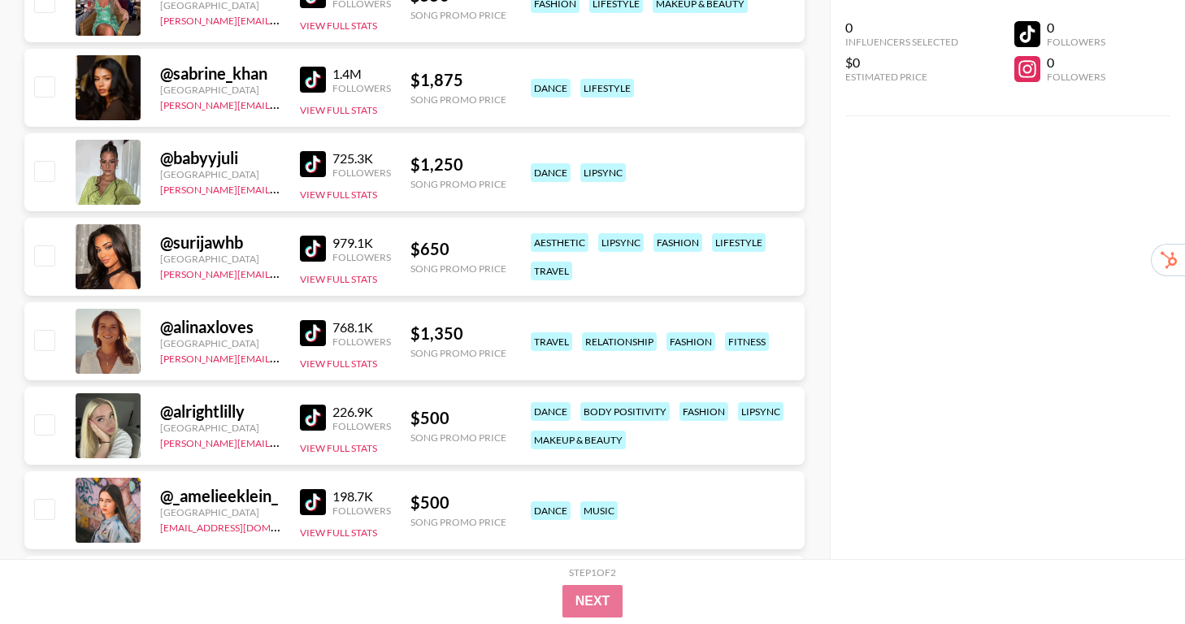
click at [313, 422] on img at bounding box center [313, 418] width 26 height 26
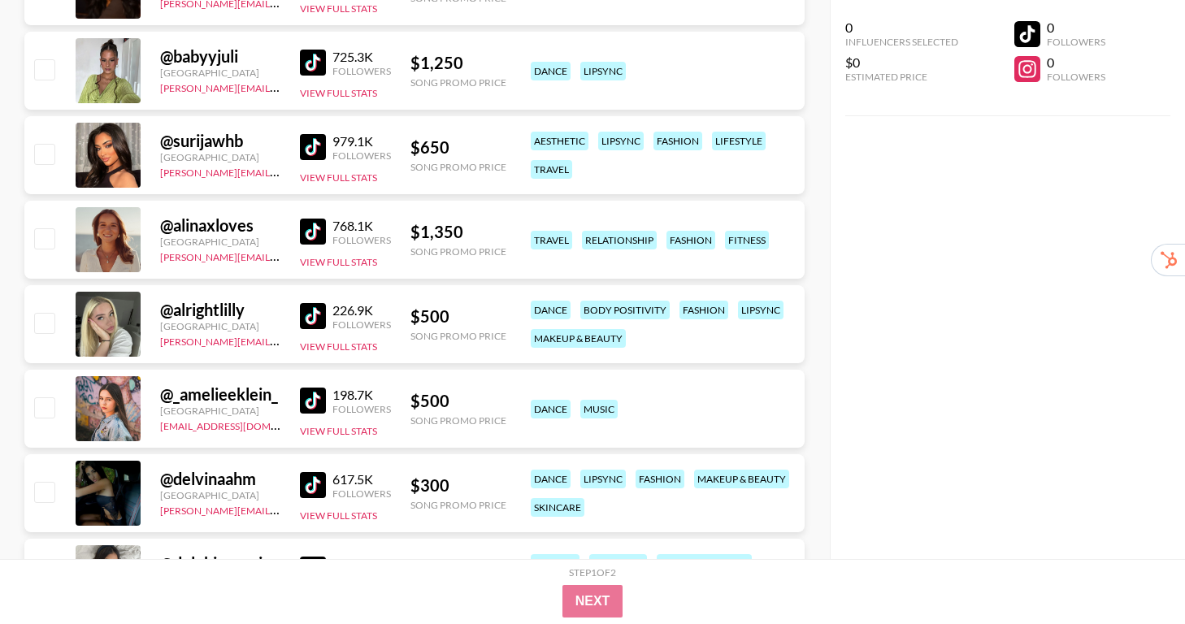
scroll to position [4061, 0]
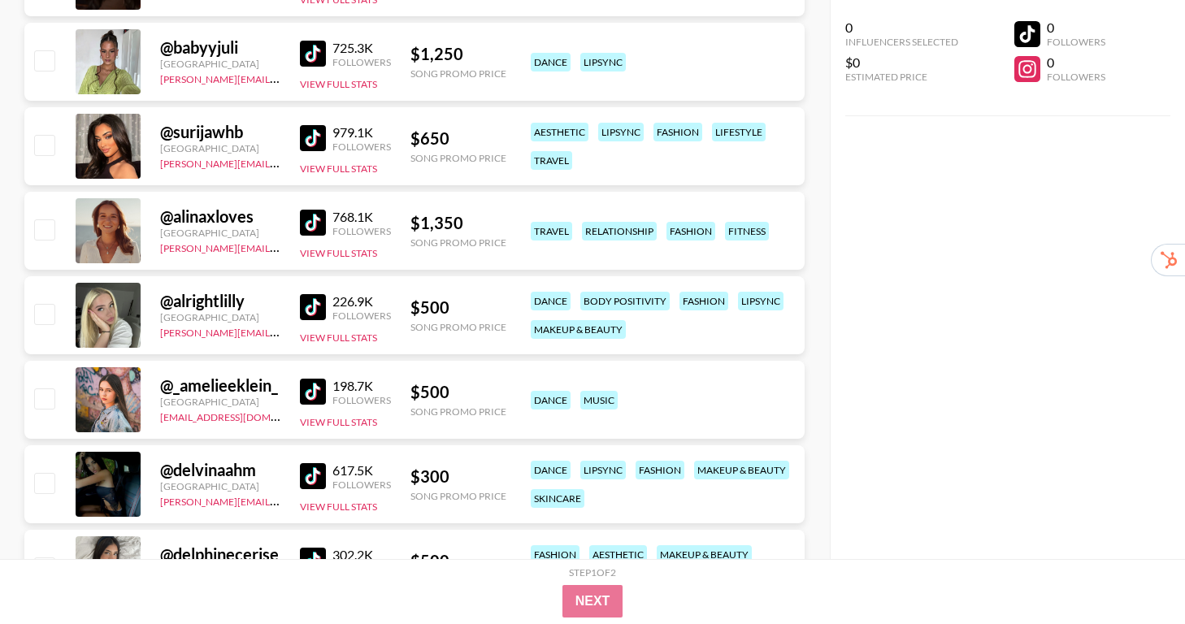
click at [298, 392] on div "@ _amelieeklein_ [GEOGRAPHIC_DATA] [EMAIL_ADDRESS][DOMAIN_NAME] 198.7K Follower…" at bounding box center [414, 400] width 780 height 78
click at [300, 390] on img at bounding box center [313, 392] width 26 height 26
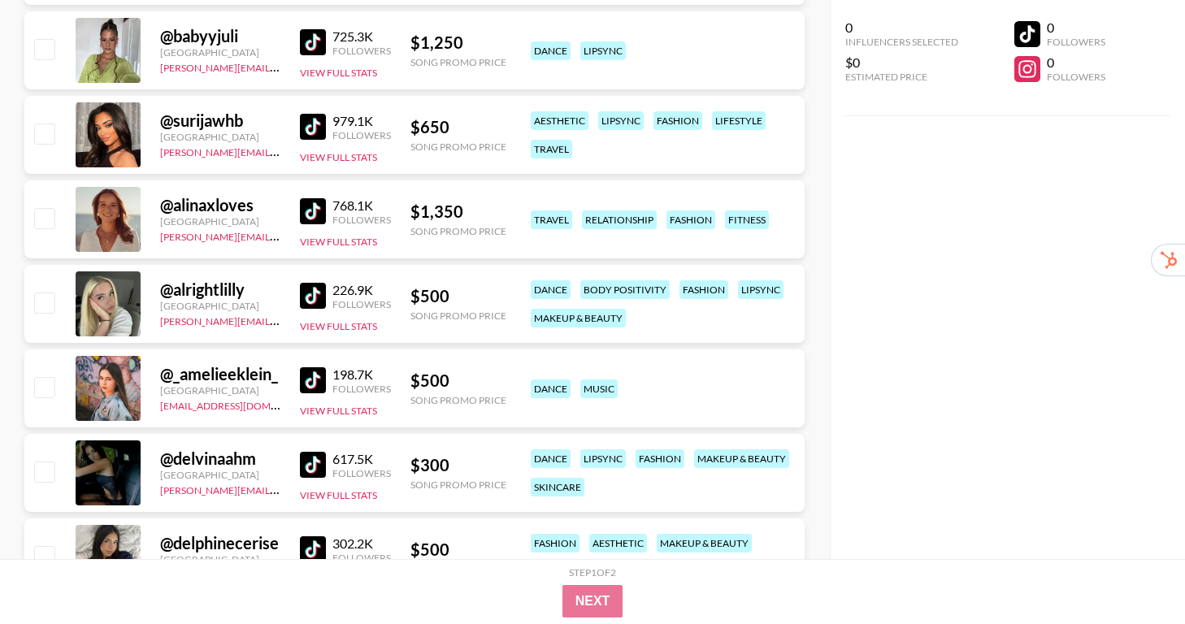
scroll to position [4080, 0]
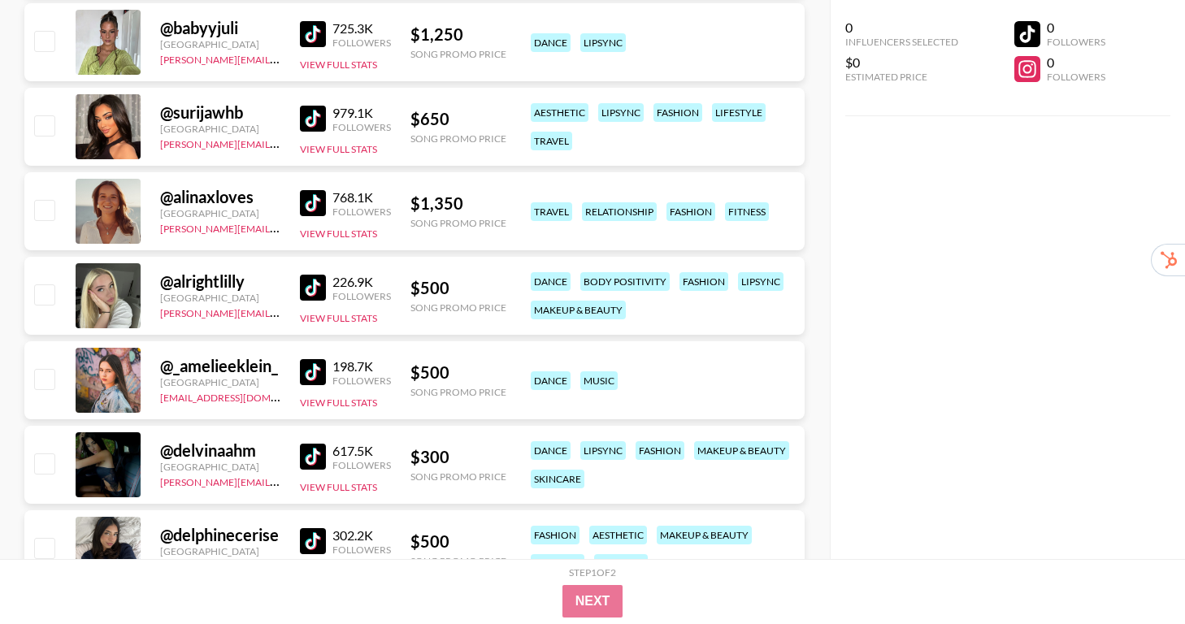
click at [301, 455] on img at bounding box center [313, 457] width 26 height 26
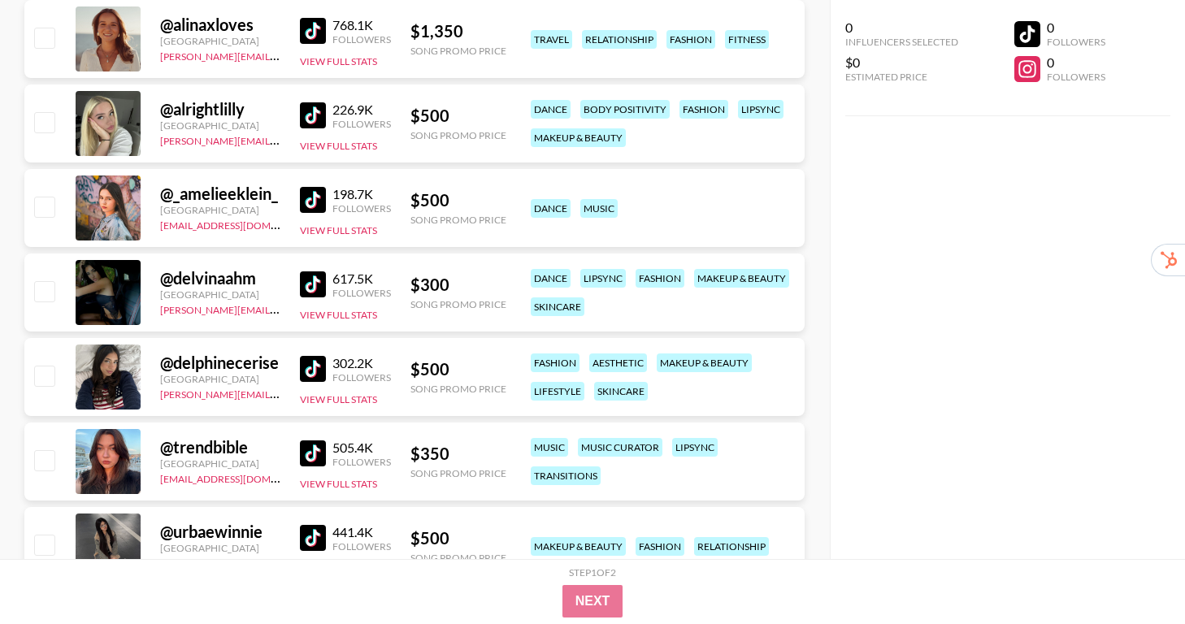
scroll to position [4288, 0]
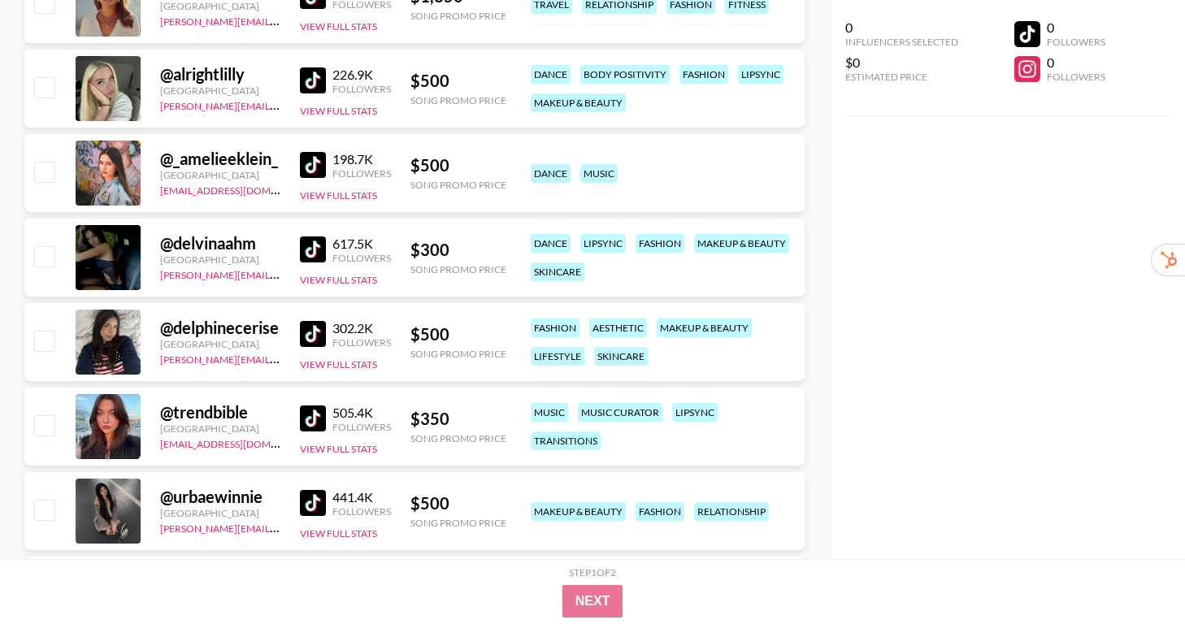
click at [315, 336] on img at bounding box center [313, 334] width 26 height 26
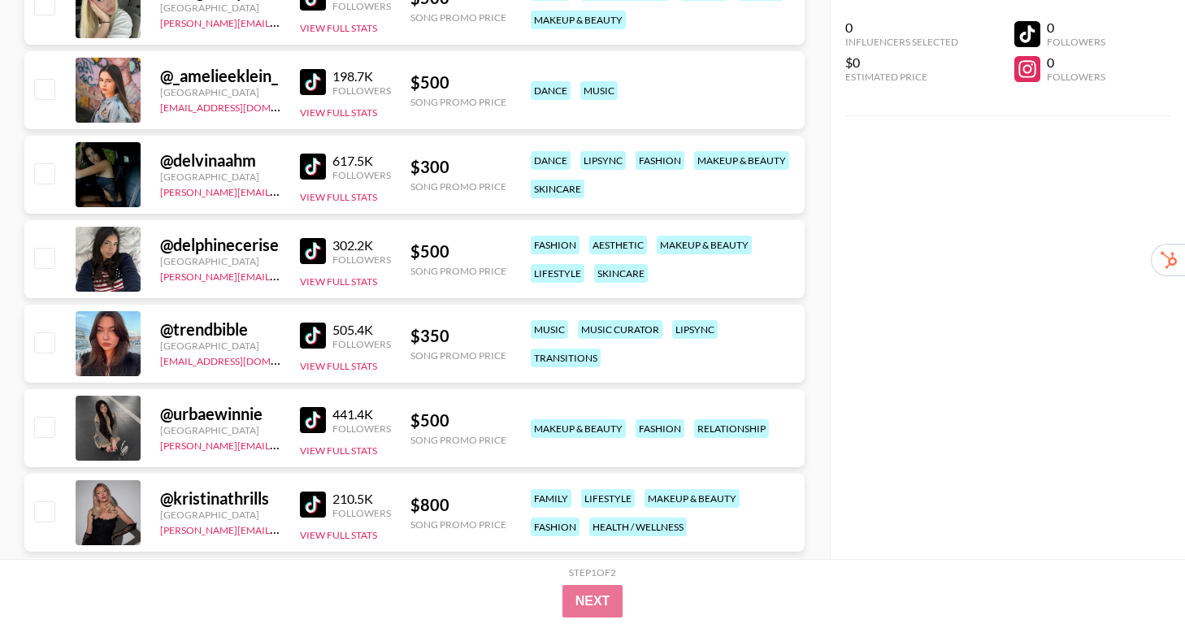
scroll to position [4443, 0]
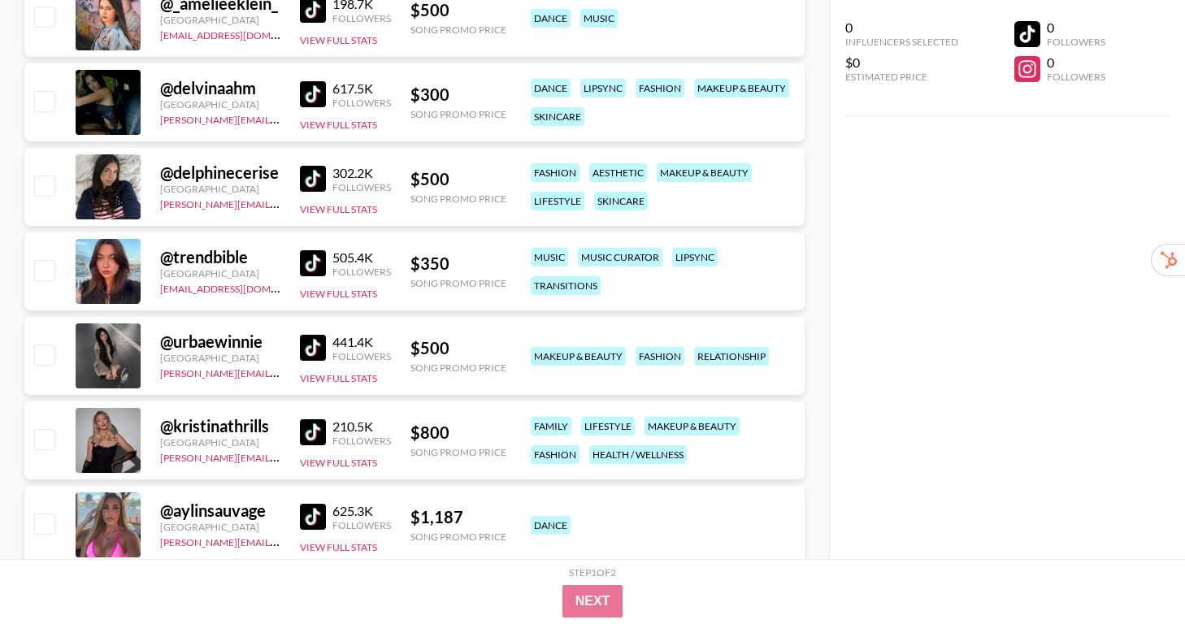
click at [300, 425] on img at bounding box center [313, 432] width 26 height 26
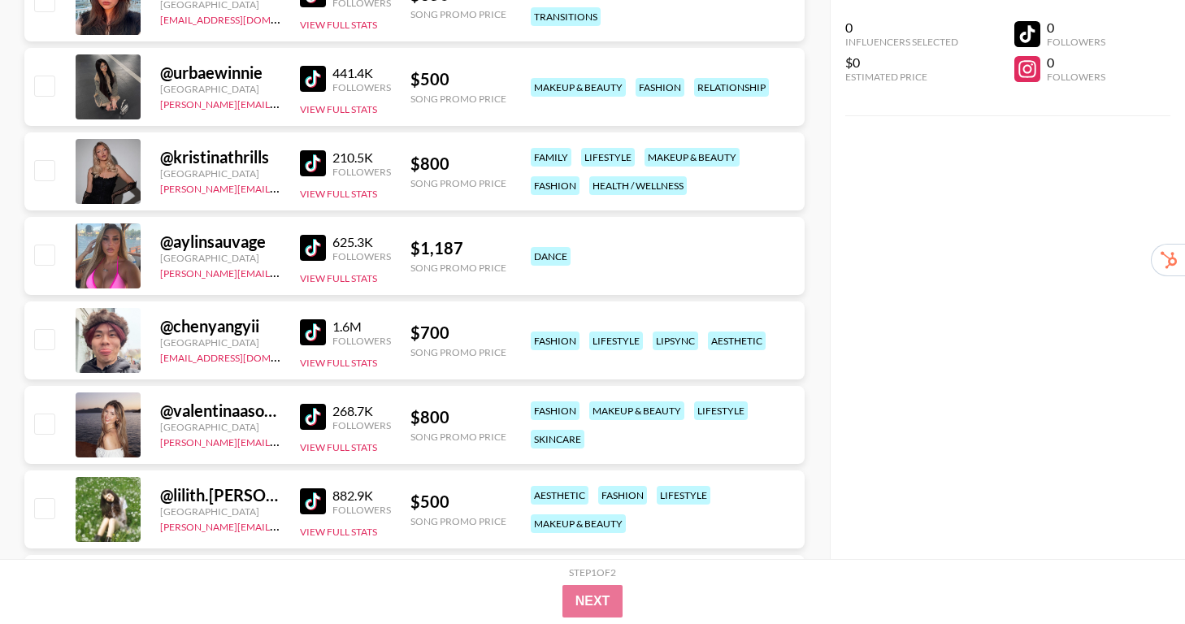
scroll to position [4715, 0]
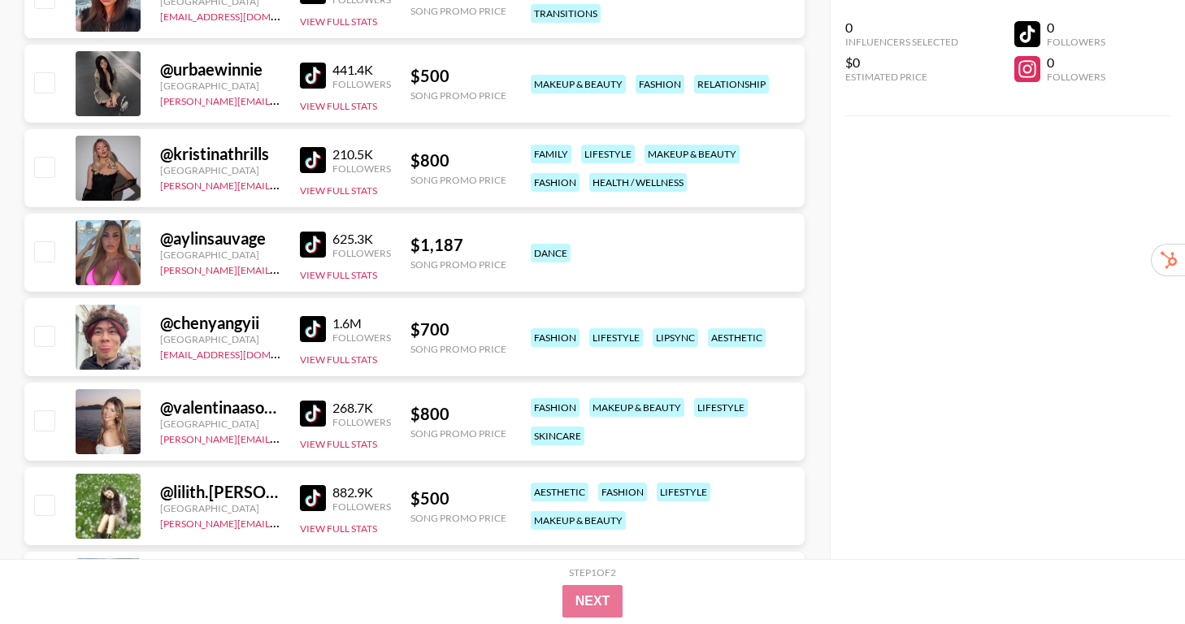
click at [309, 411] on img at bounding box center [313, 414] width 26 height 26
